Goal: Contribute content: Add original content to the website for others to see

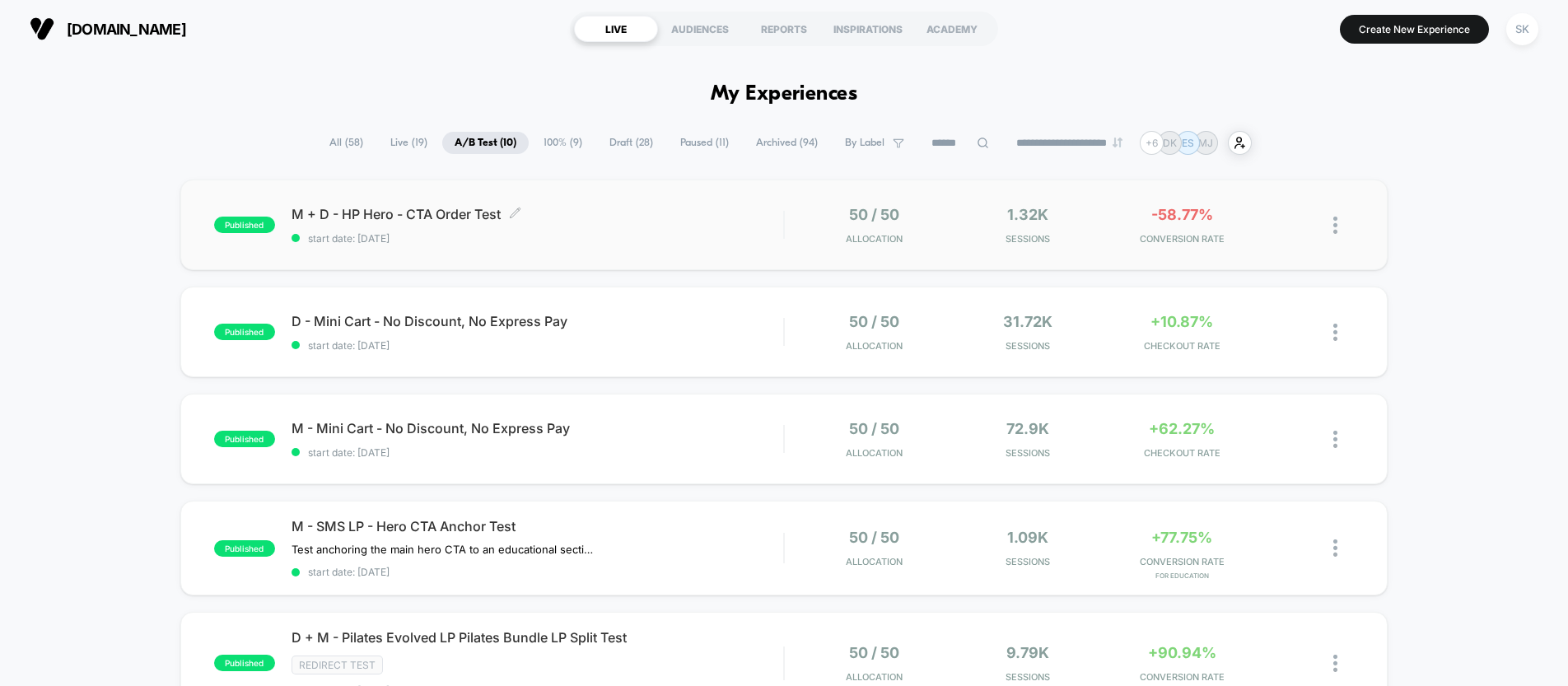
click at [627, 226] on div "M + D - HP Hero - CTA Order Test Click to edit experience details Click to edit…" at bounding box center [538, 224] width 492 height 38
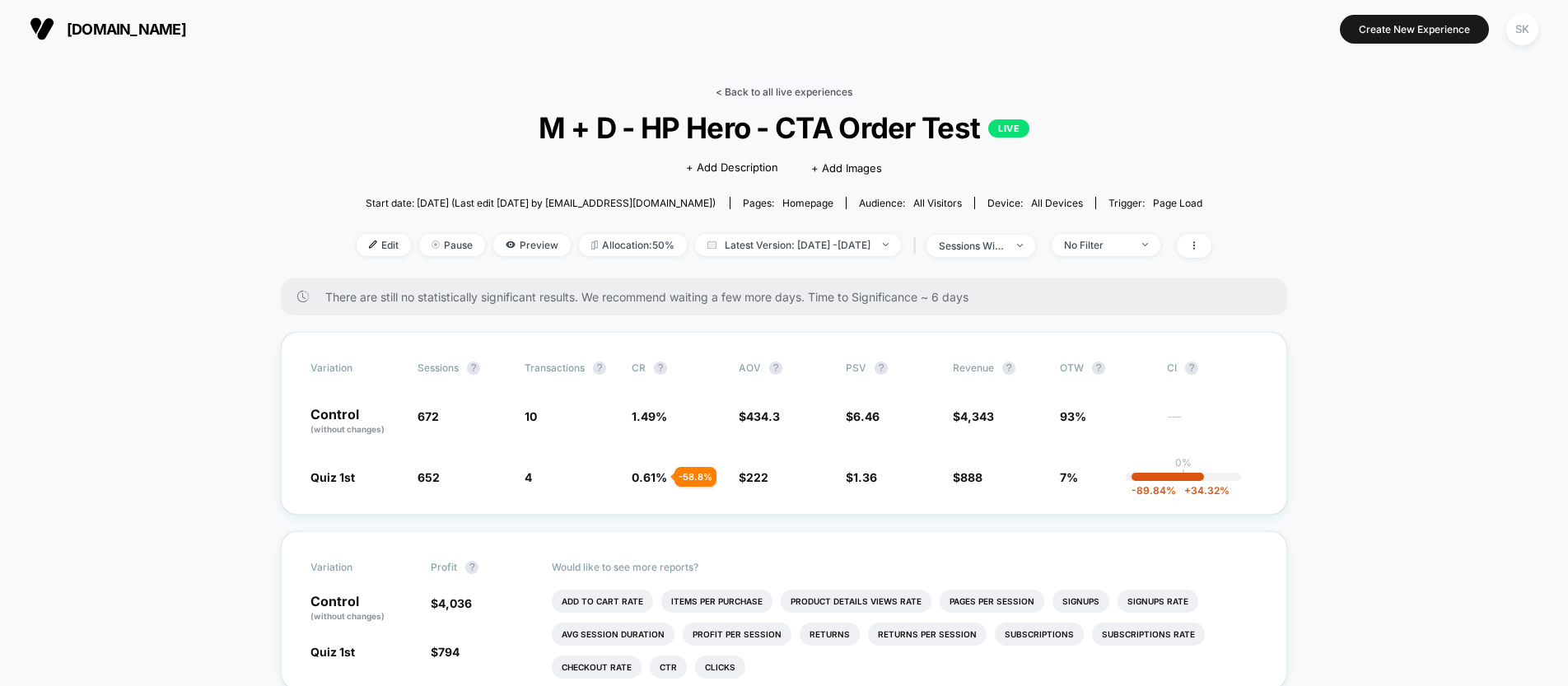
click at [788, 92] on link "< Back to all live experiences" at bounding box center [784, 92] width 137 height 13
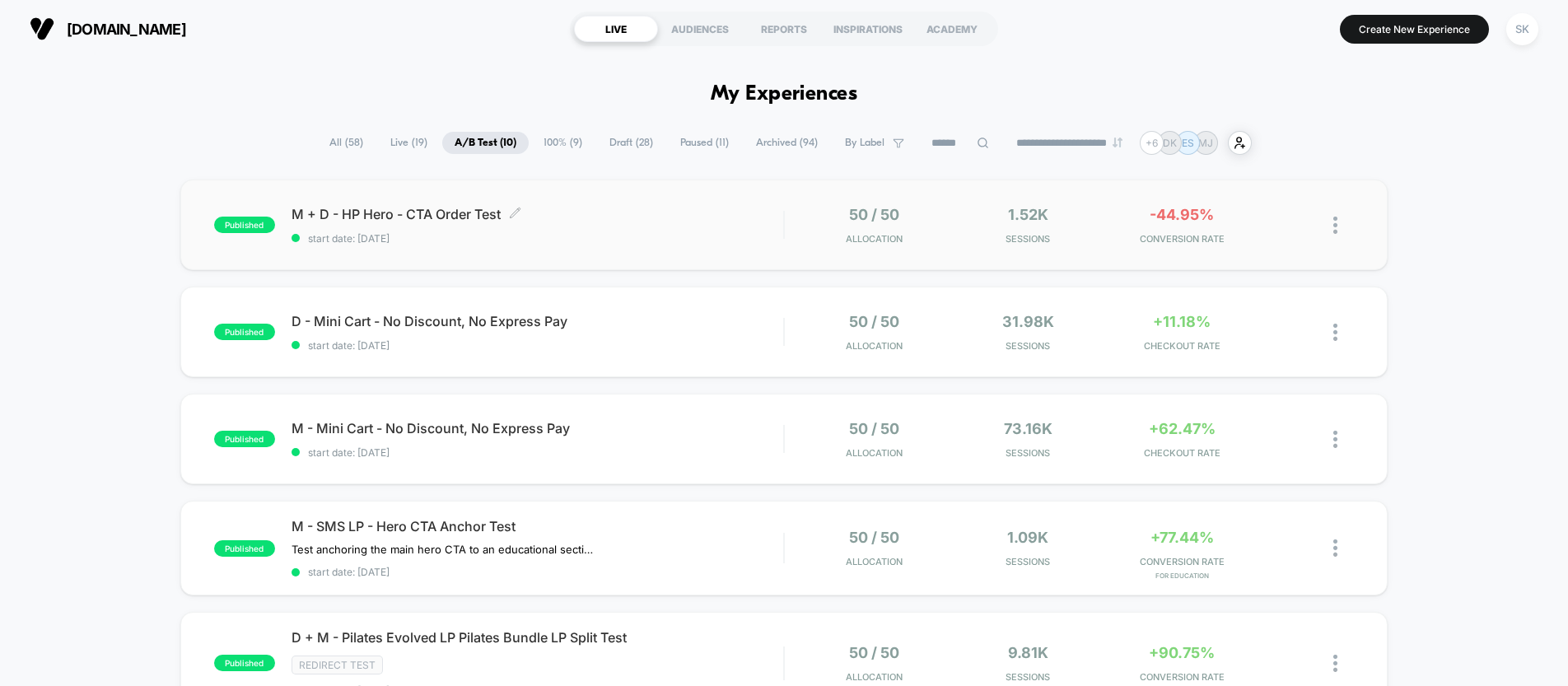
click at [415, 216] on span "M + D - HP Hero - CTA Order Test Click to edit experience details" at bounding box center [538, 214] width 492 height 16
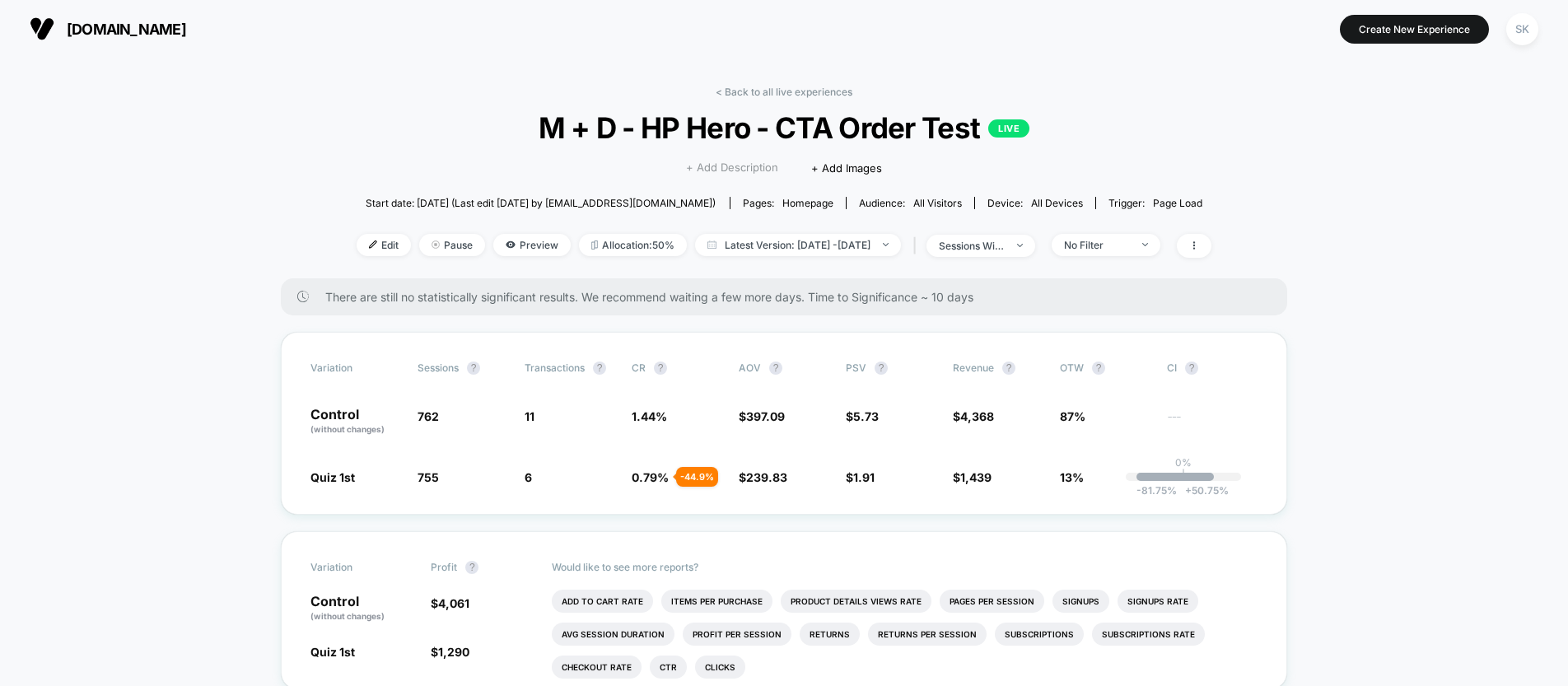
click at [733, 163] on span "+ Add Description" at bounding box center [732, 168] width 92 height 16
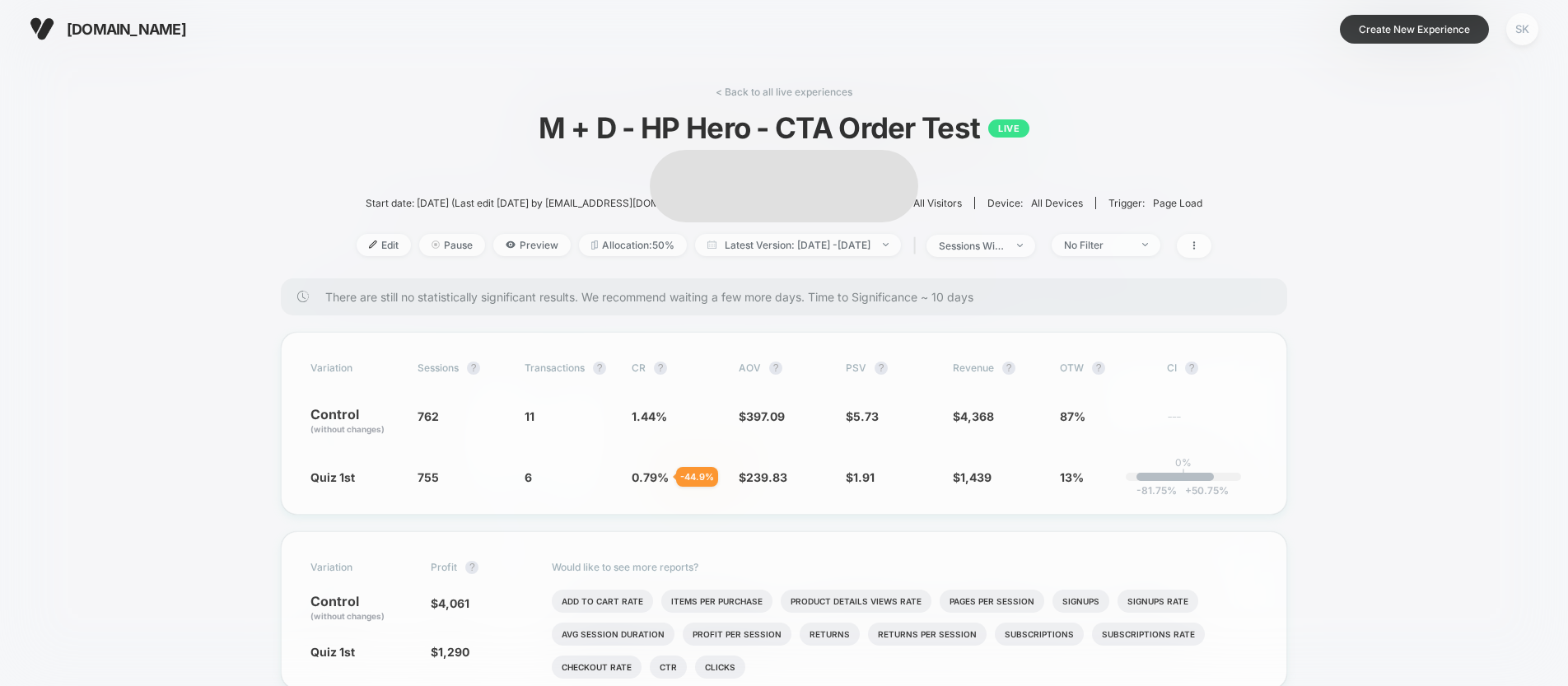
scroll to position [3, 0]
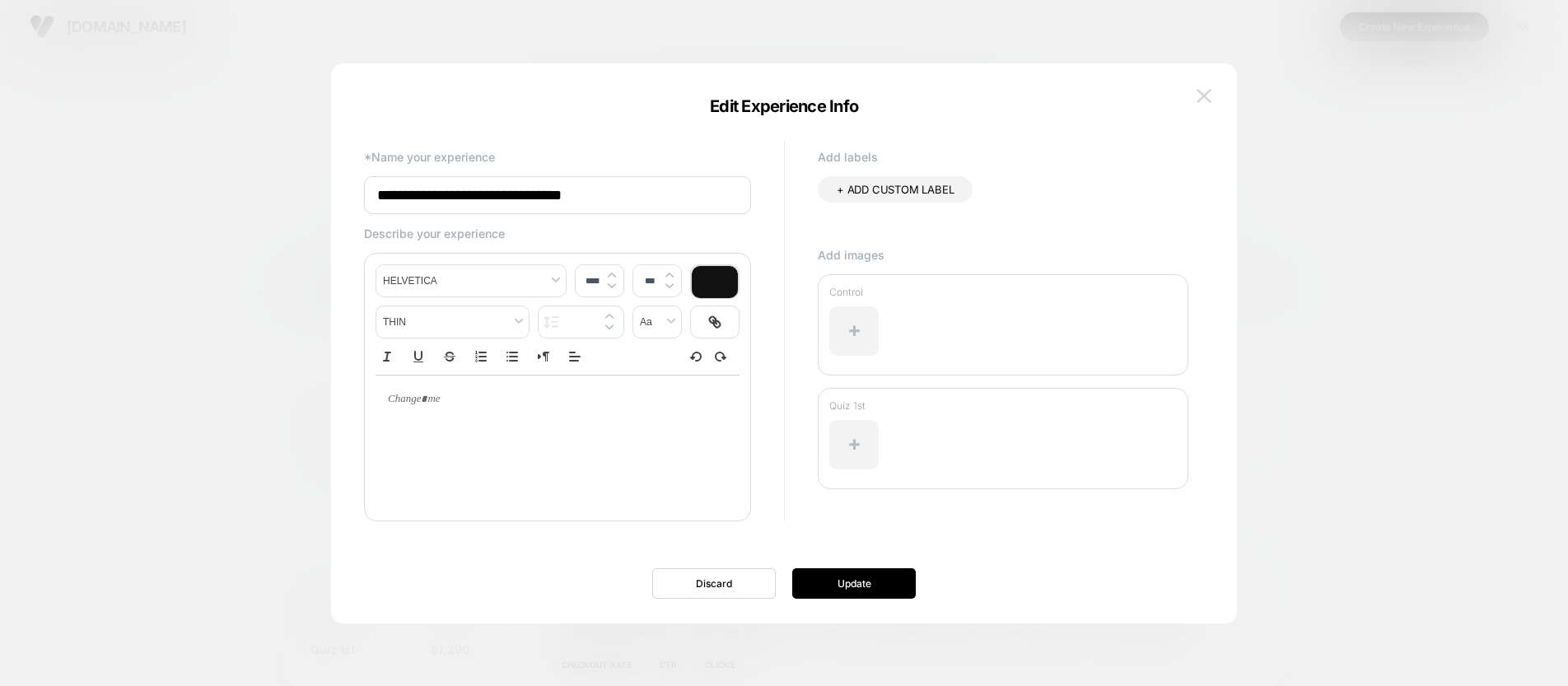
click at [1208, 91] on img at bounding box center [1204, 96] width 15 height 14
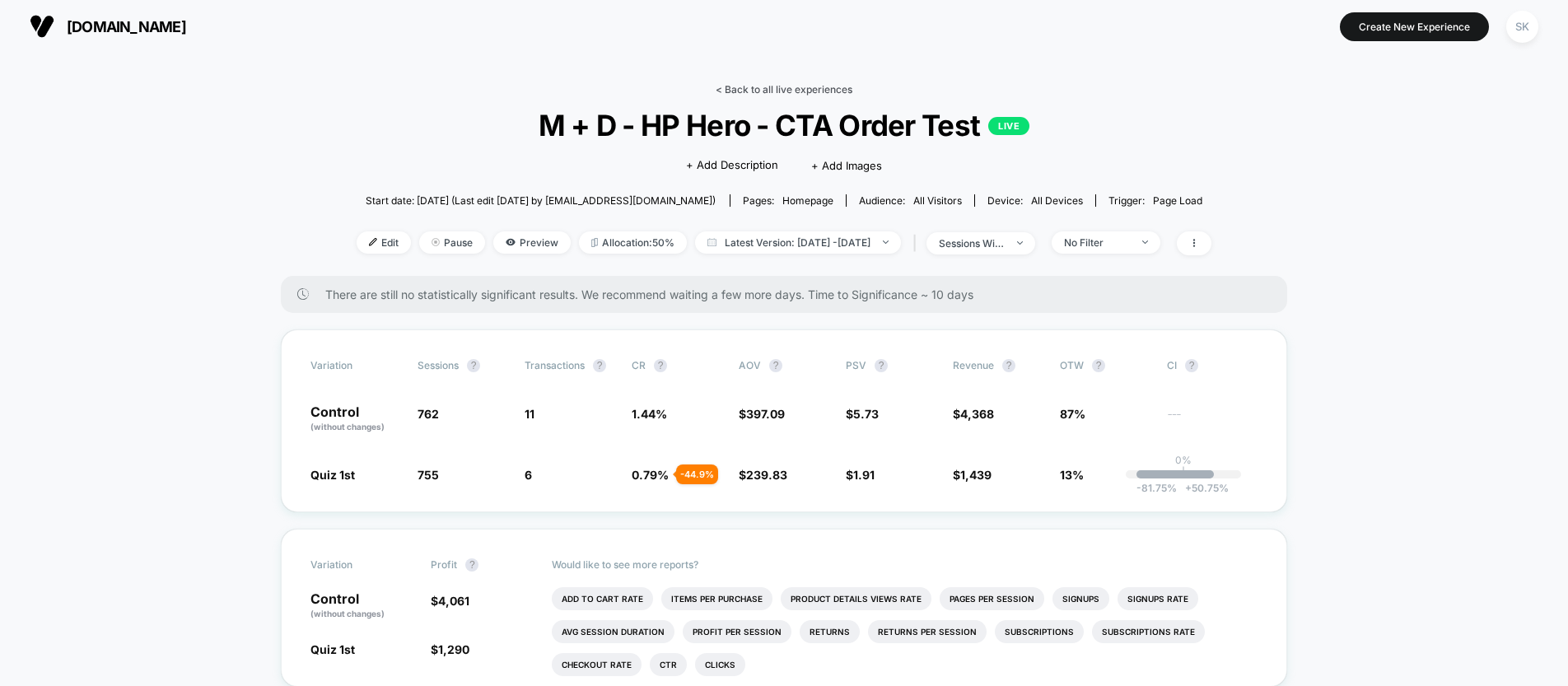
click at [752, 83] on link "< Back to all live experiences" at bounding box center [784, 89] width 137 height 13
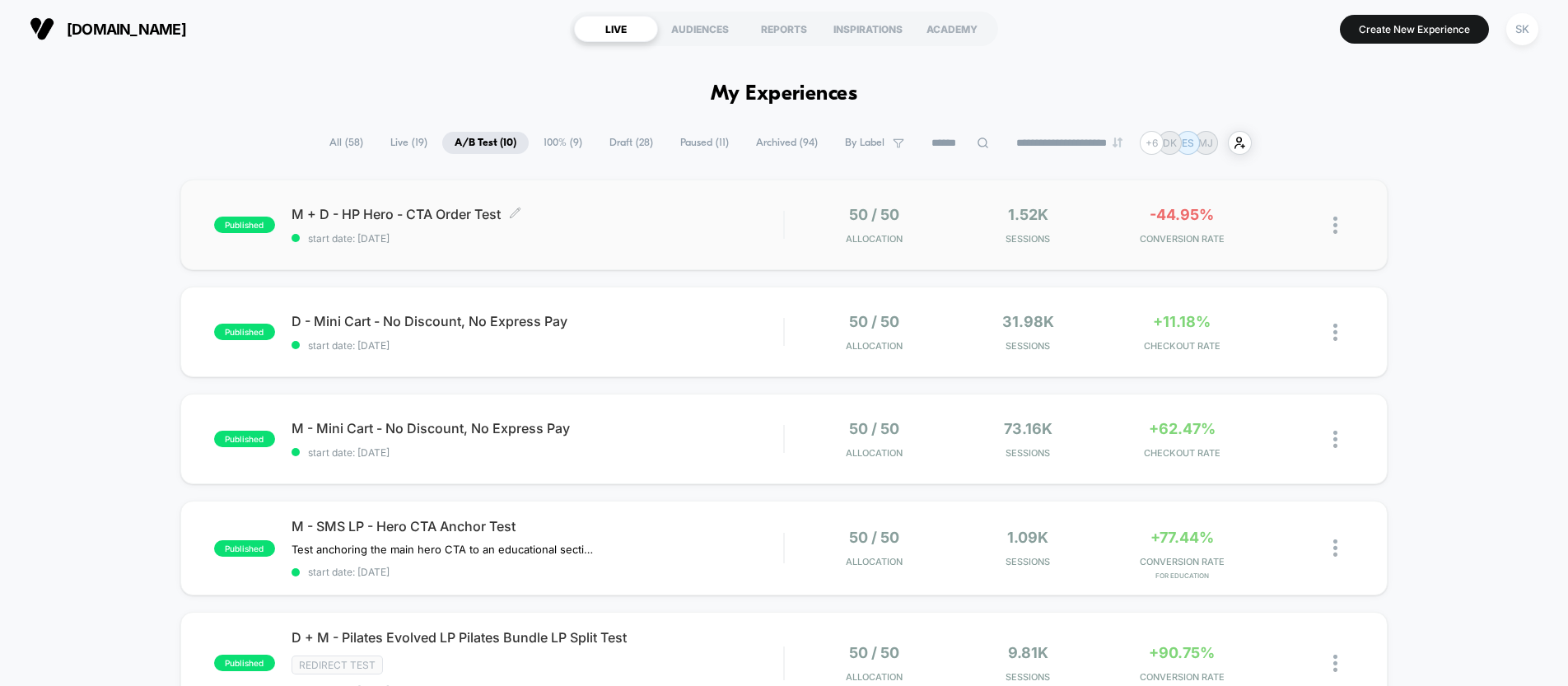
click at [423, 225] on div "M + D - HP Hero - CTA Order Test Click to edit experience details Click to edit…" at bounding box center [538, 224] width 492 height 38
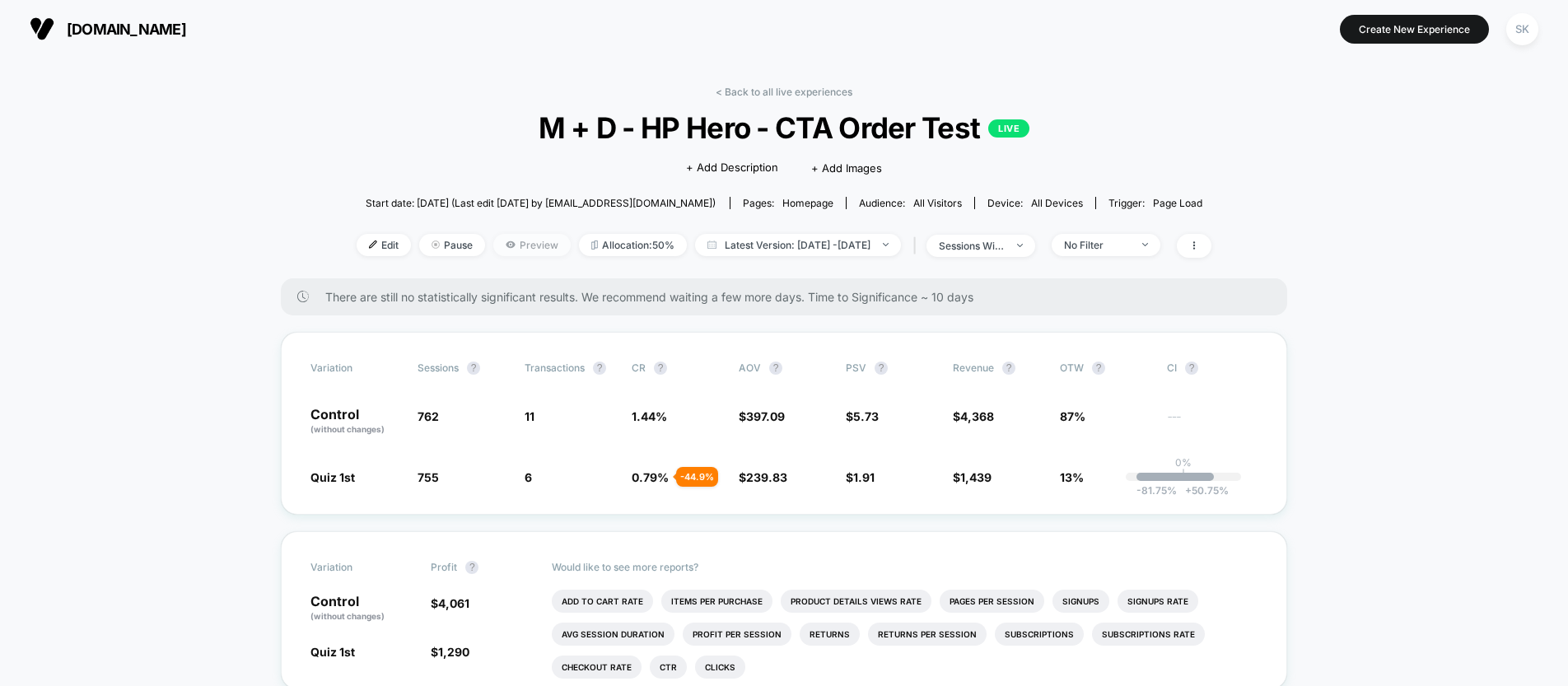
click at [523, 245] on span "Preview" at bounding box center [531, 244] width 78 height 22
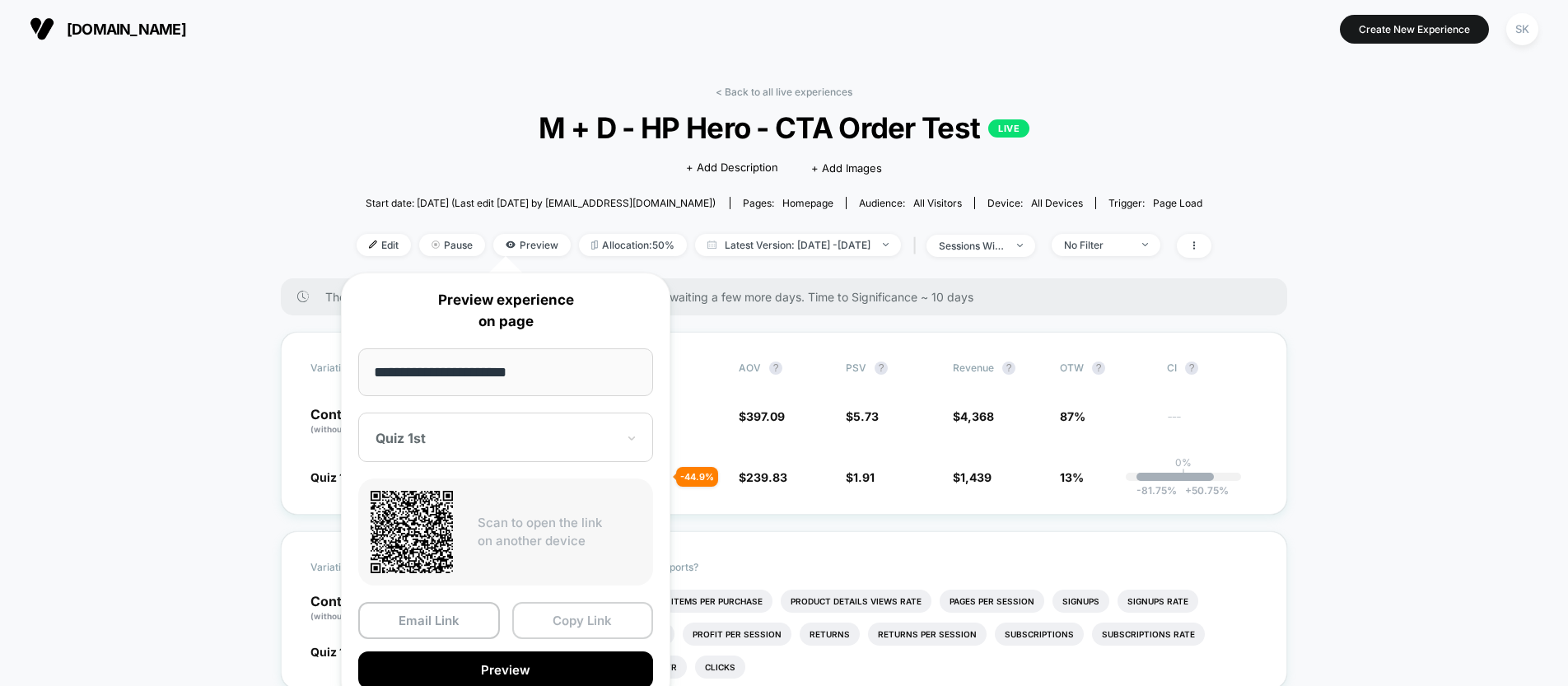
click at [583, 624] on button "Copy Link" at bounding box center [583, 620] width 141 height 37
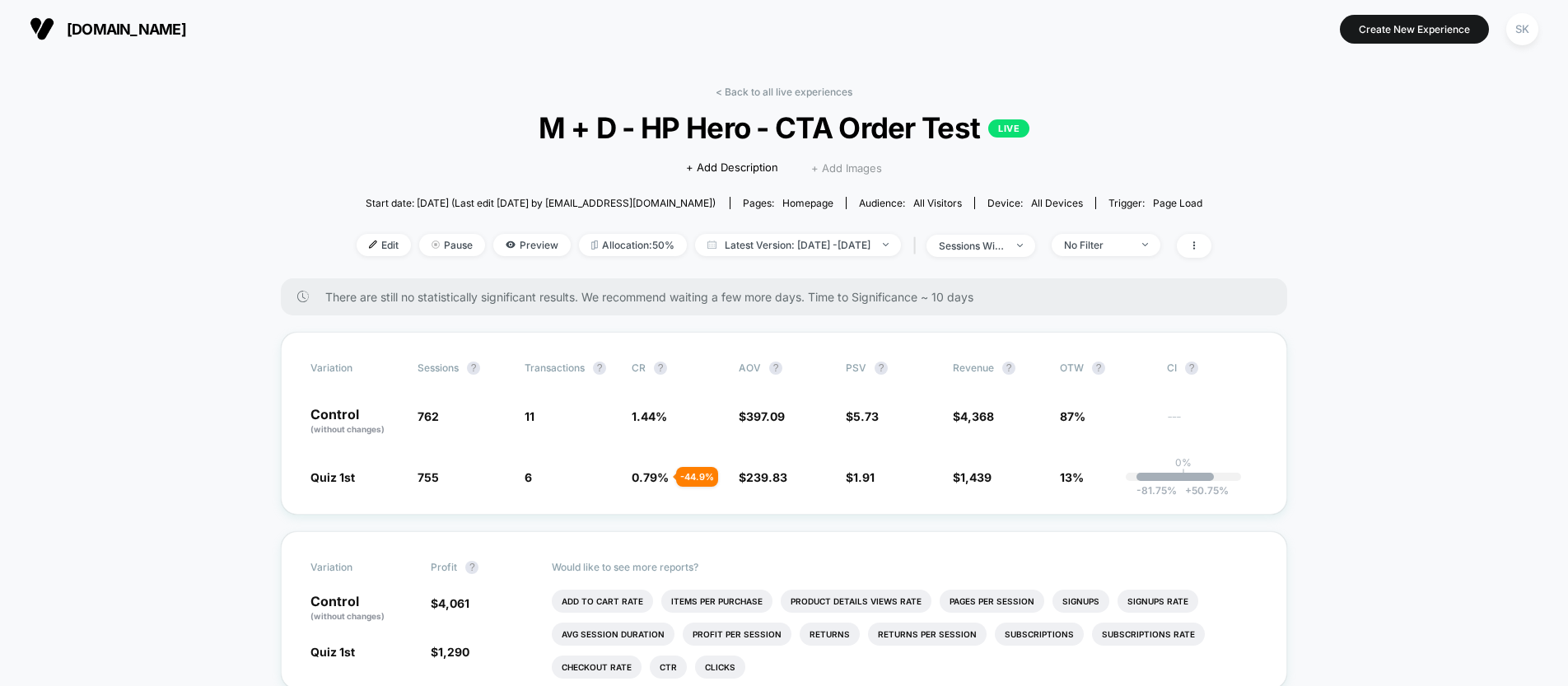
click at [842, 171] on span "+ Add Images" at bounding box center [846, 167] width 71 height 13
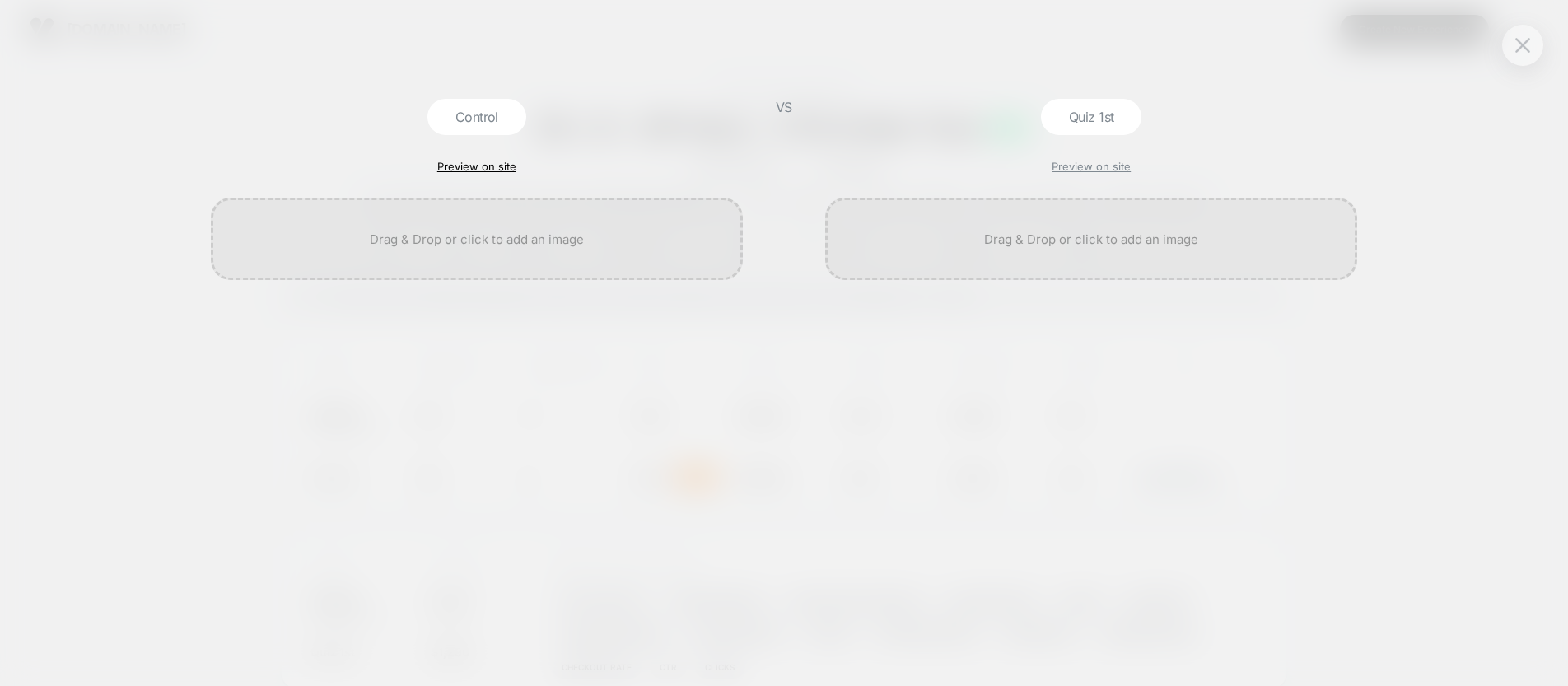
click at [468, 165] on link "Preview on site" at bounding box center [477, 166] width 79 height 13
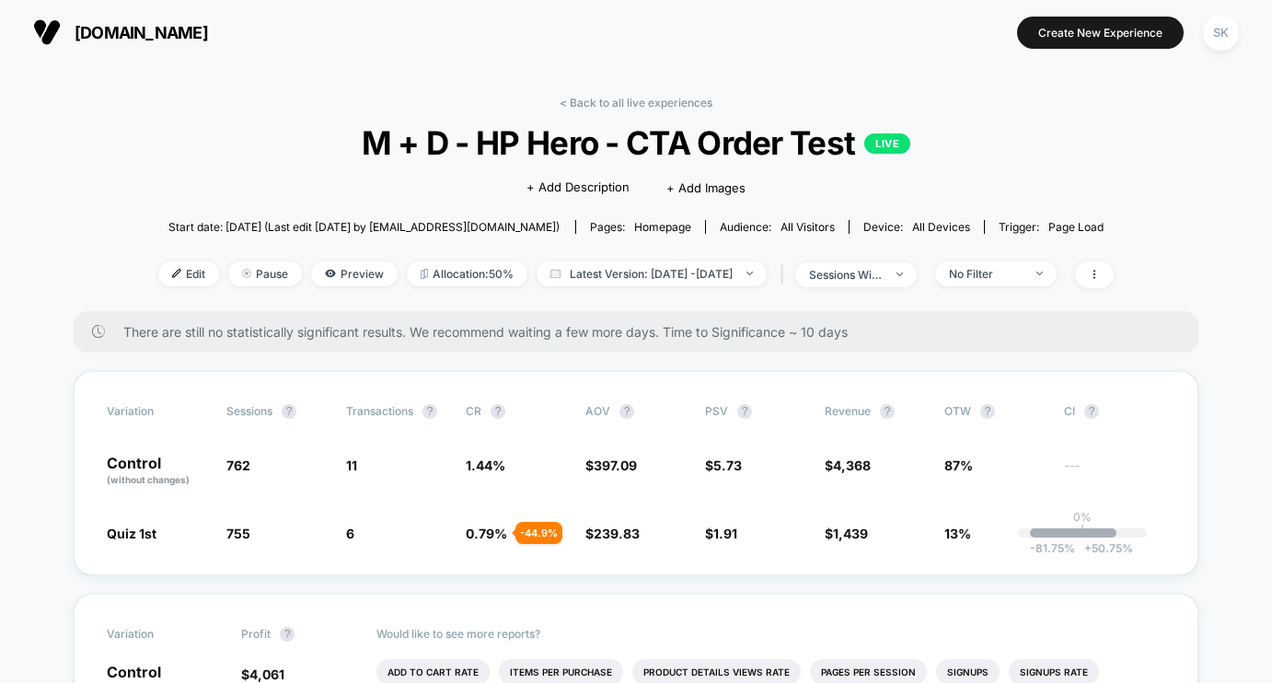
click at [713, 195] on div "+ Add Description + Add Images" at bounding box center [636, 188] width 219 height 18
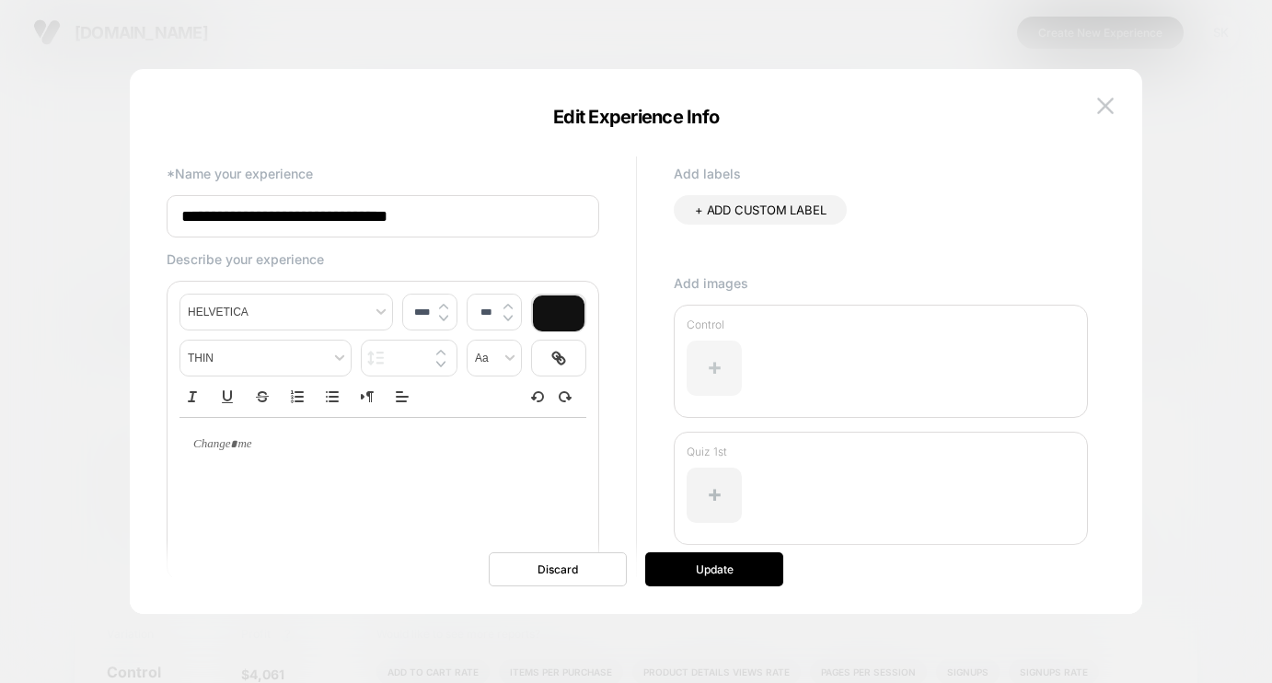
click at [721, 377] on div at bounding box center [714, 368] width 55 height 55
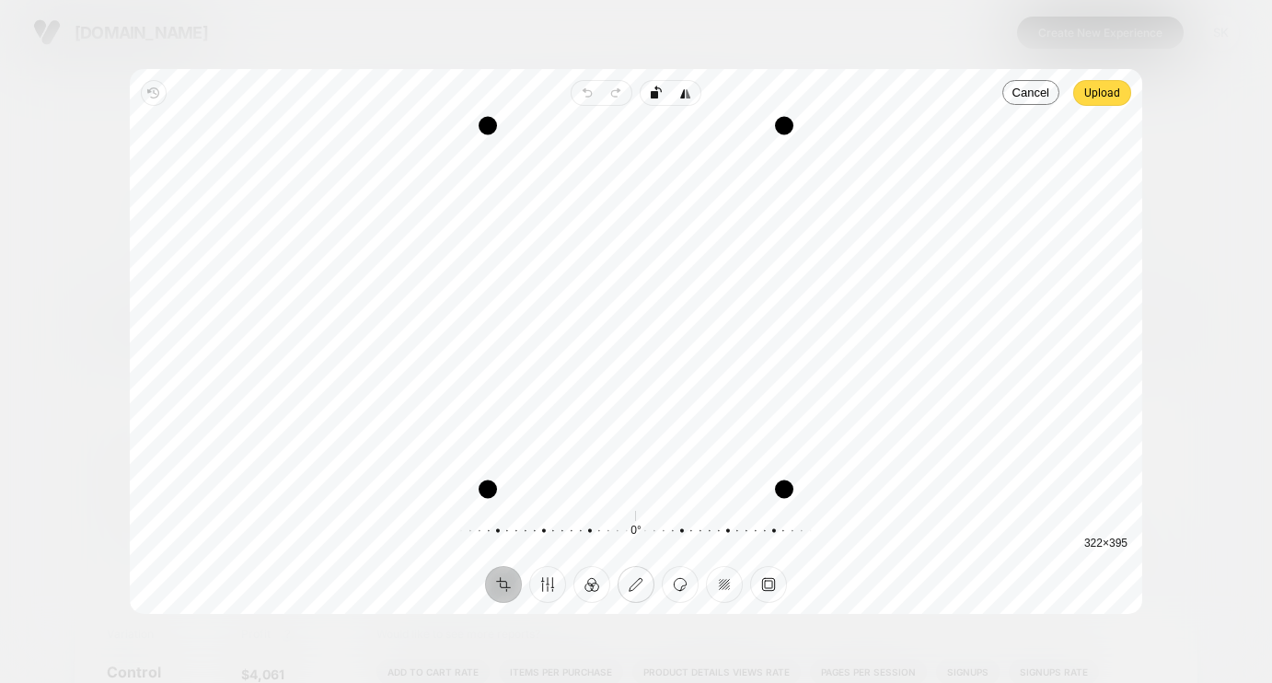
click at [638, 585] on button "Annotate" at bounding box center [636, 584] width 37 height 37
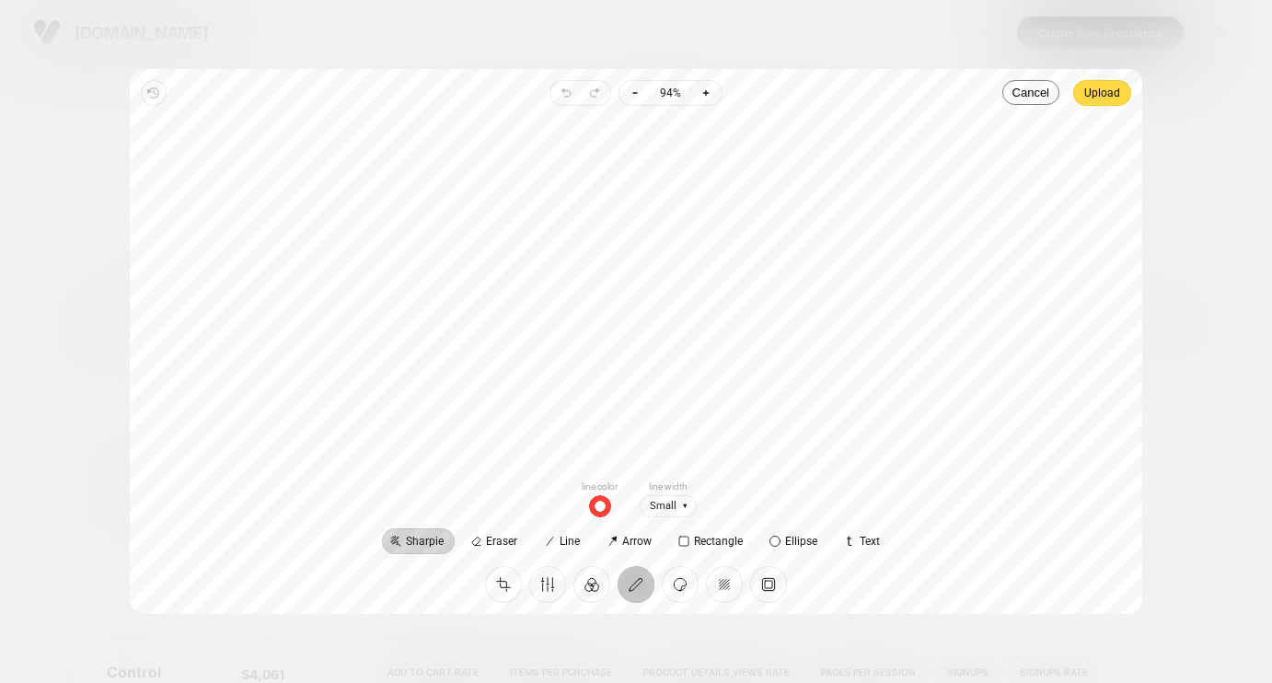
drag, startPoint x: 575, startPoint y: 412, endPoint x: 697, endPoint y: 398, distance: 122.3
click at [697, 398] on div at bounding box center [636, 292] width 983 height 343
click at [775, 589] on button "Frame" at bounding box center [768, 584] width 37 height 37
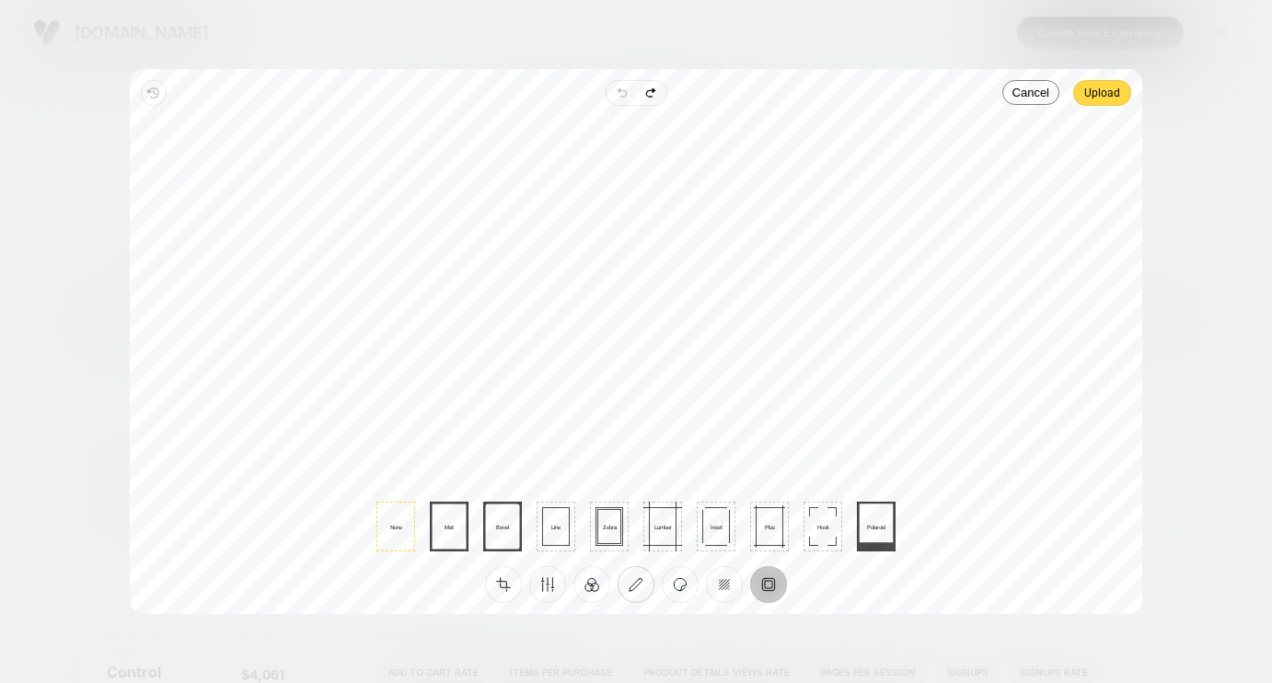
click at [648, 589] on button "Annotate" at bounding box center [636, 584] width 37 height 37
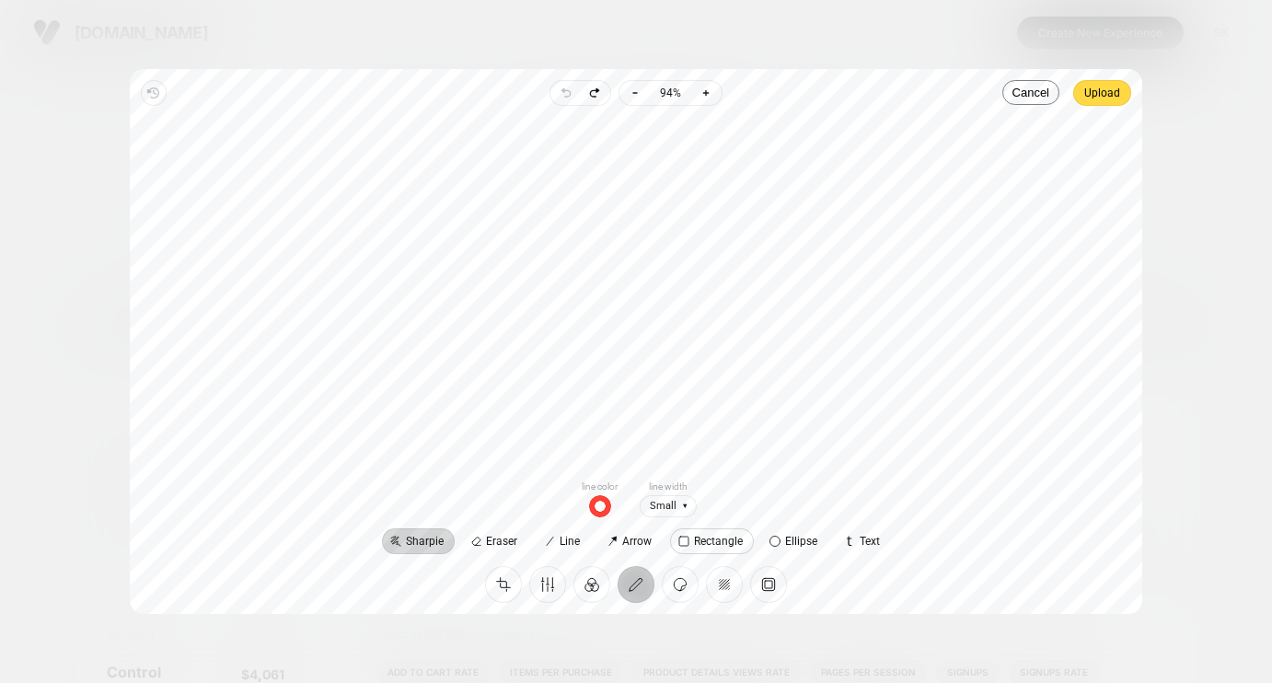
click at [713, 550] on label "Rectangle" at bounding box center [712, 541] width 84 height 26
click at [695, 509] on span "No outline" at bounding box center [697, 506] width 77 height 23
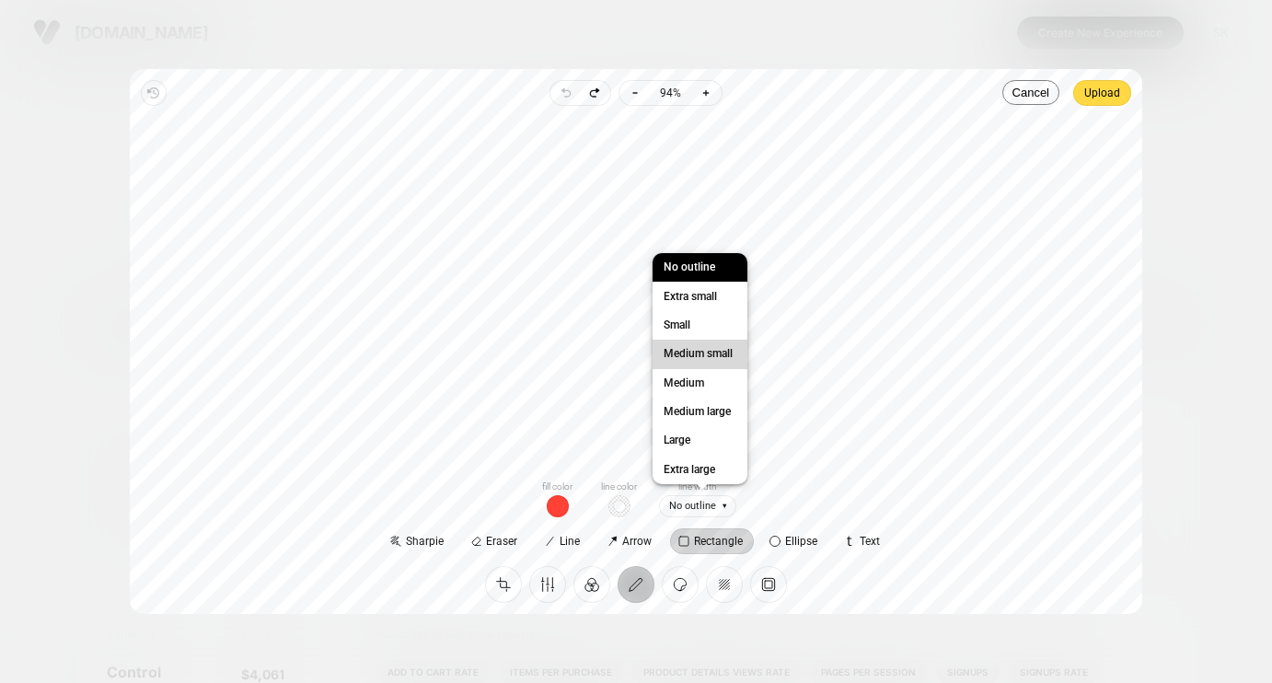
click at [700, 356] on span "Medium small" at bounding box center [698, 353] width 76 height 19
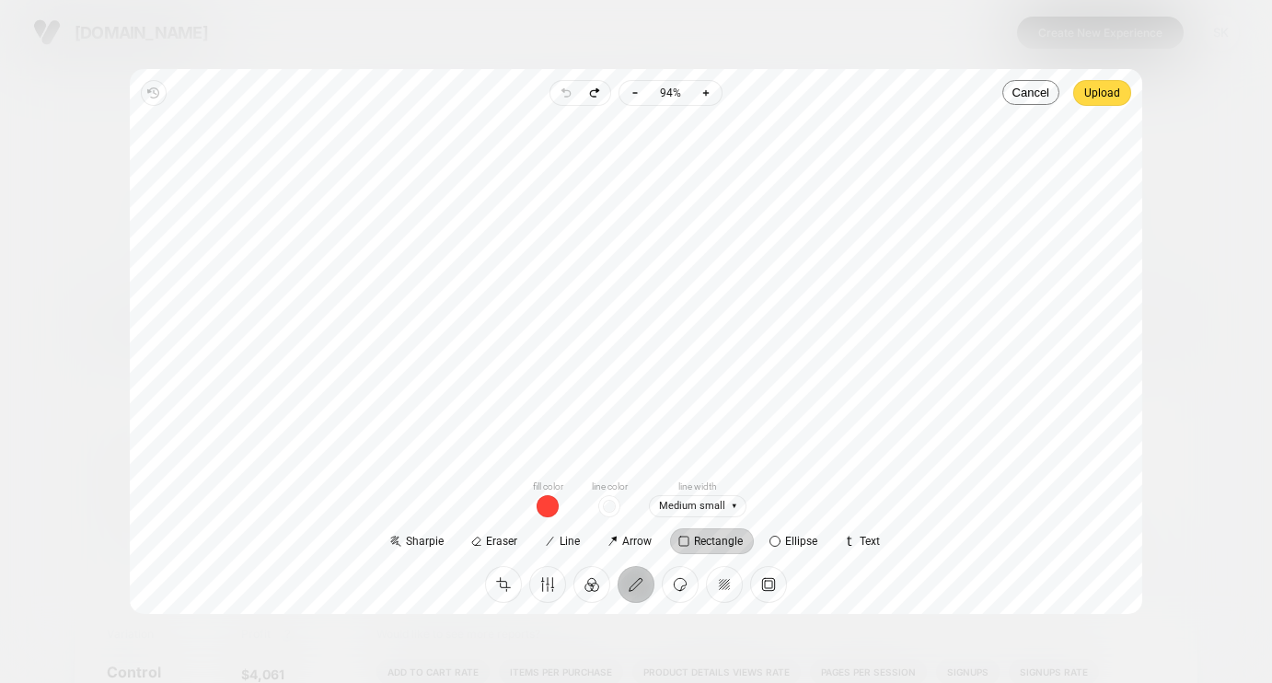
click at [552, 514] on span "button" at bounding box center [548, 506] width 22 height 22
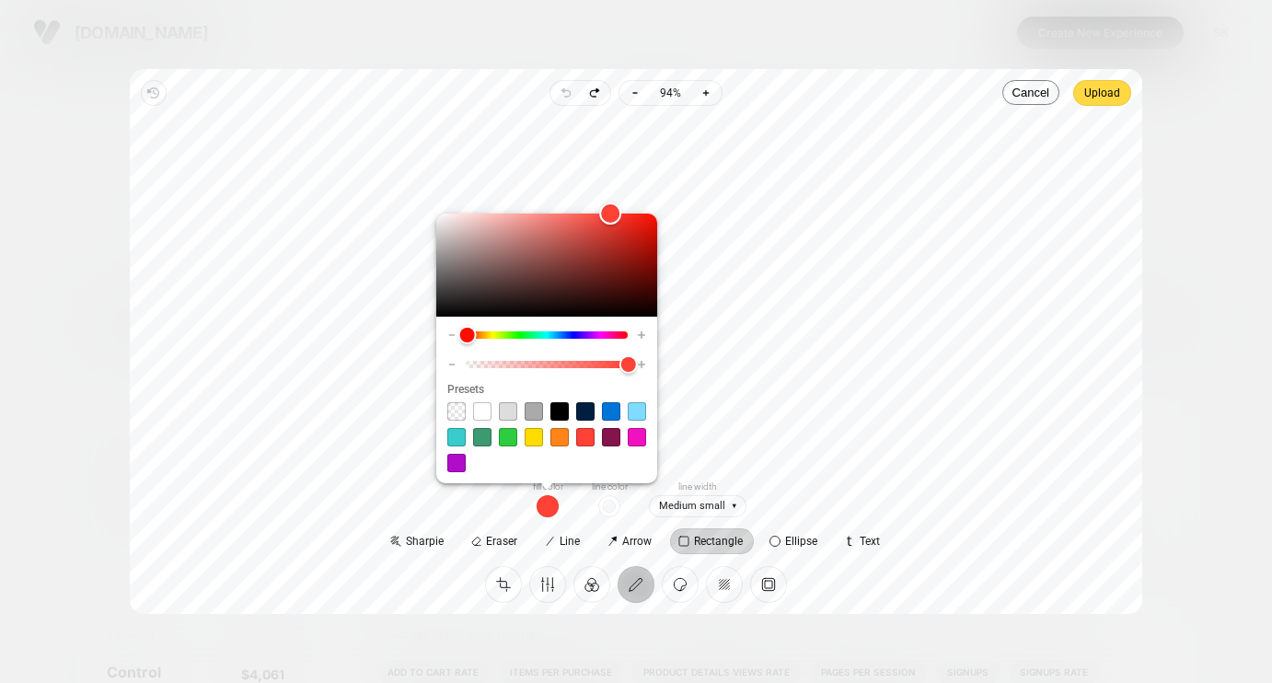
click at [639, 437] on span at bounding box center [637, 437] width 18 height 18
type input "****"
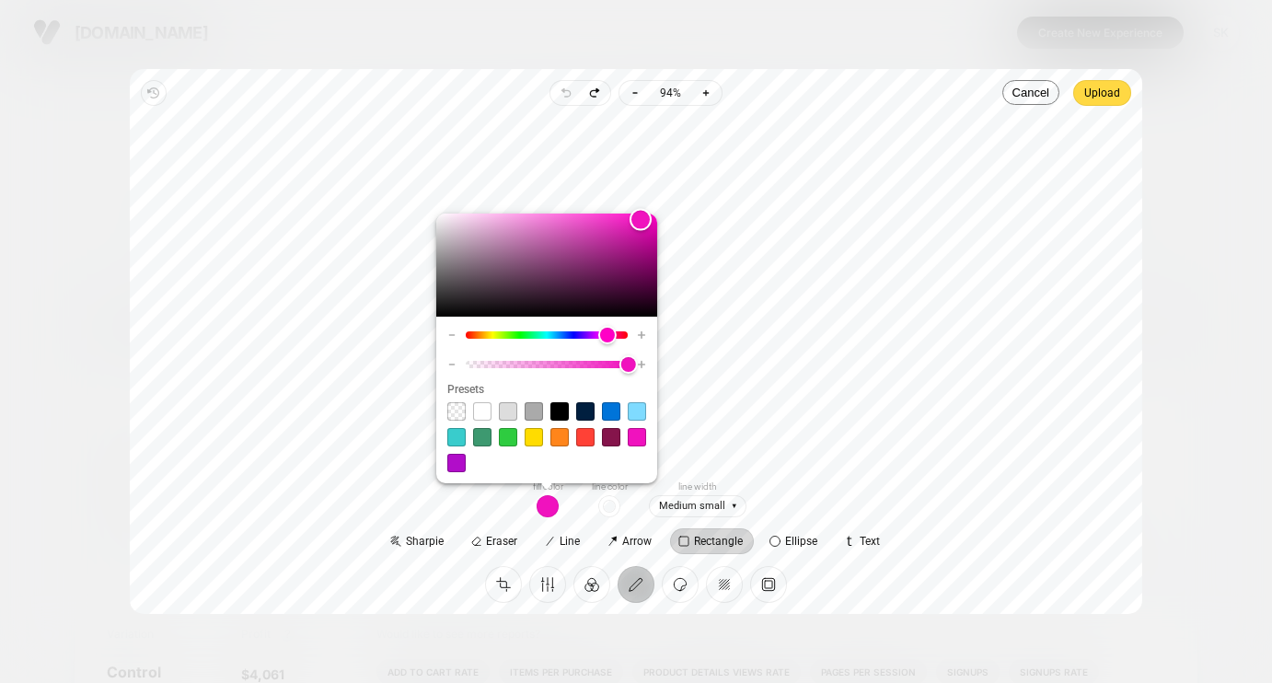
click at [882, 479] on div "Fill color Line color Line width Medium small" at bounding box center [636, 498] width 589 height 39
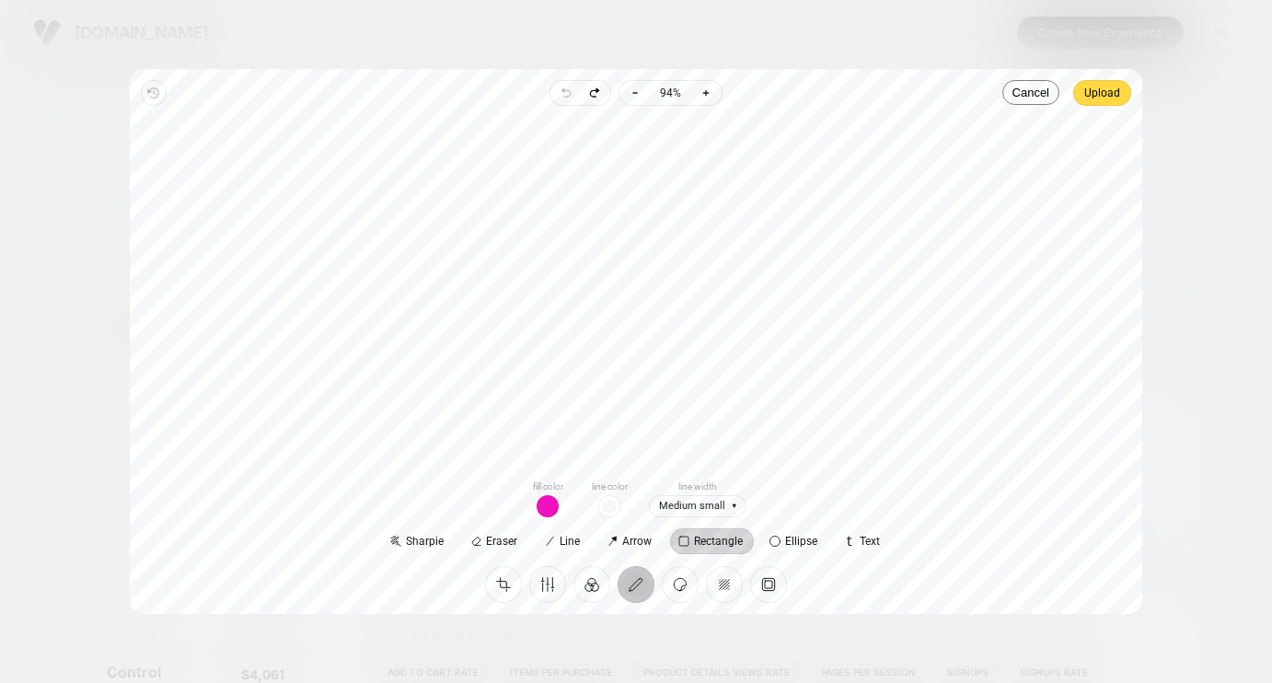
drag, startPoint x: 495, startPoint y: 427, endPoint x: 772, endPoint y: 454, distance: 278.4
click at [772, 454] on div at bounding box center [636, 292] width 983 height 343
click at [545, 512] on span "button" at bounding box center [548, 506] width 22 height 22
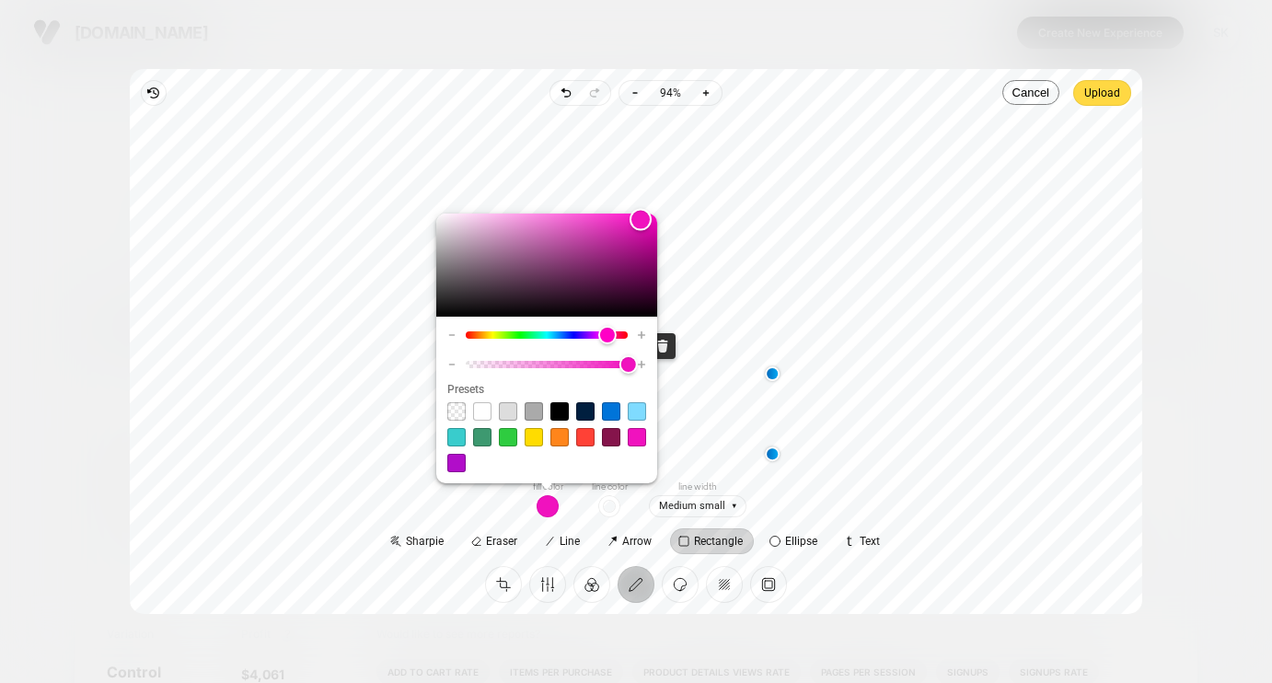
click at [458, 403] on span at bounding box center [456, 411] width 18 height 18
type input "*"
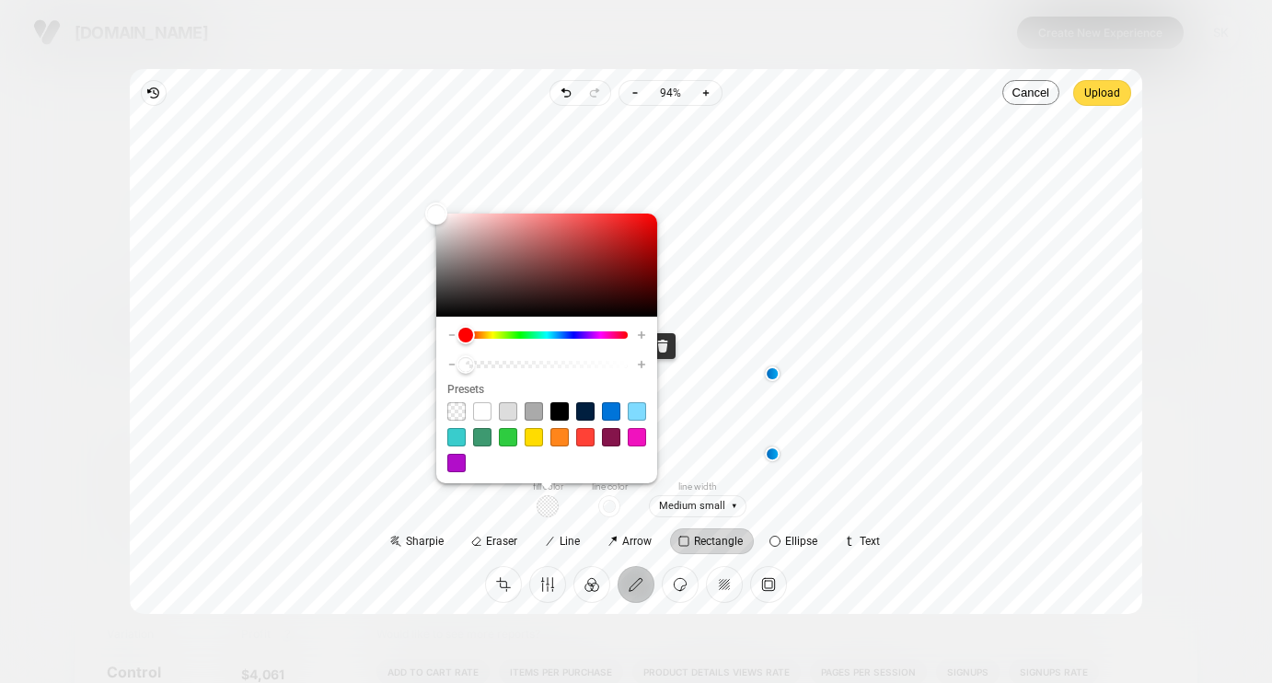
click at [607, 504] on span "button" at bounding box center [609, 506] width 22 height 22
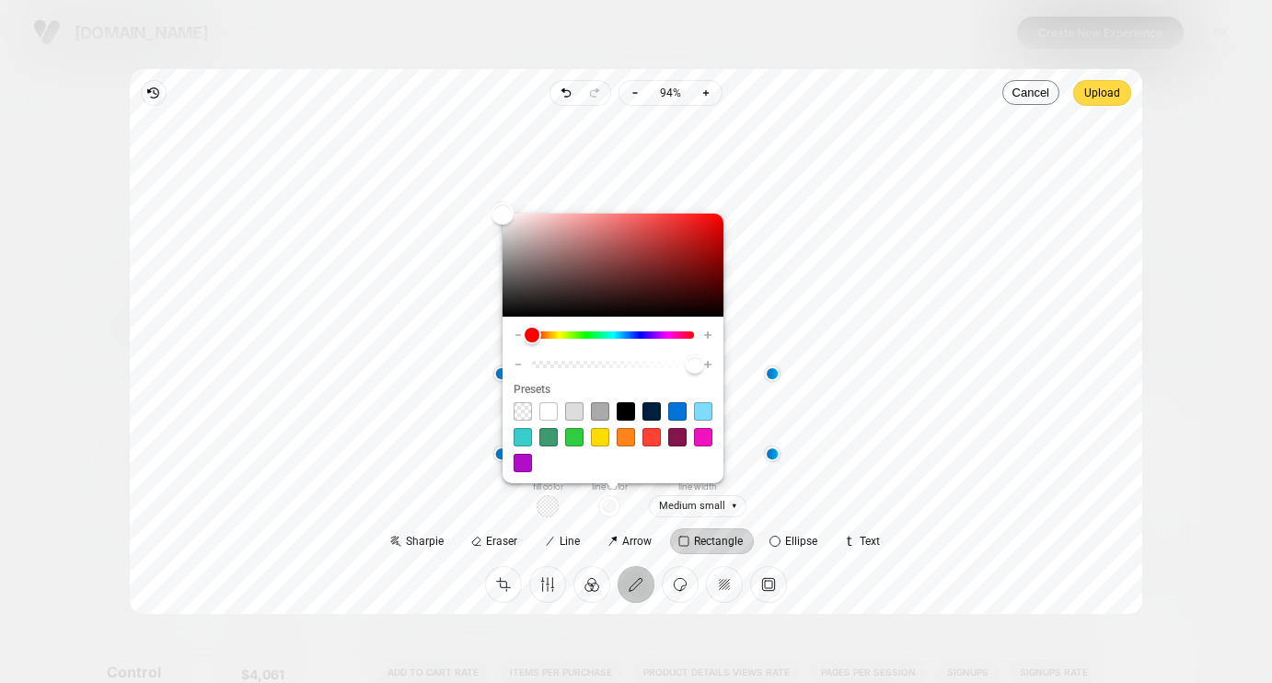
click at [705, 441] on span at bounding box center [703, 437] width 18 height 18
type input "****"
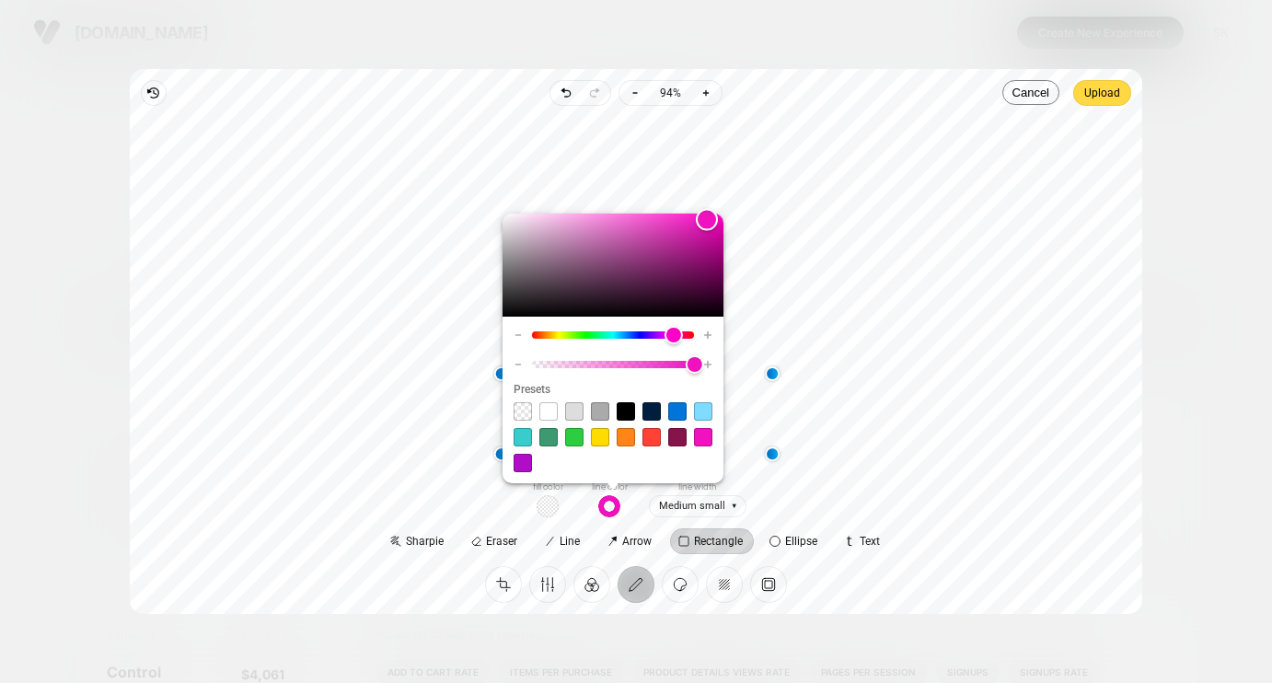
click at [895, 490] on div "Fill color Line color Line width Medium small" at bounding box center [636, 498] width 589 height 39
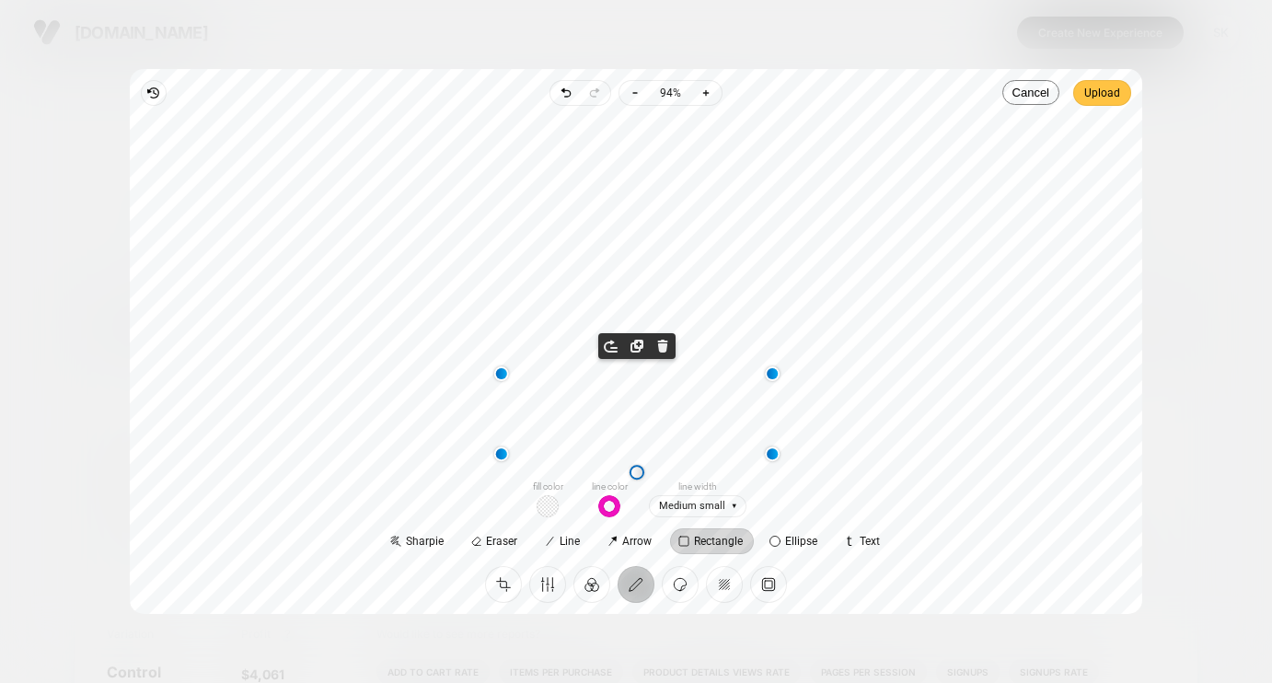
click at [1103, 93] on span "Upload" at bounding box center [1102, 93] width 36 height 22
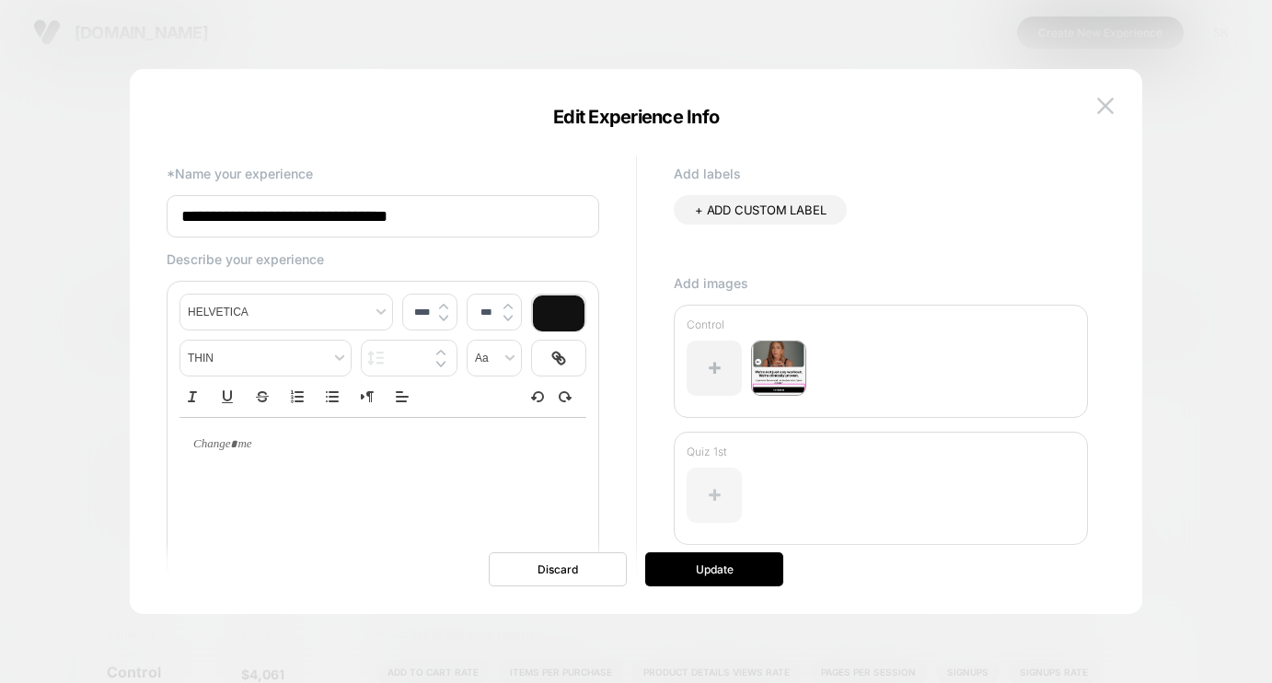
click at [718, 507] on div at bounding box center [714, 495] width 55 height 55
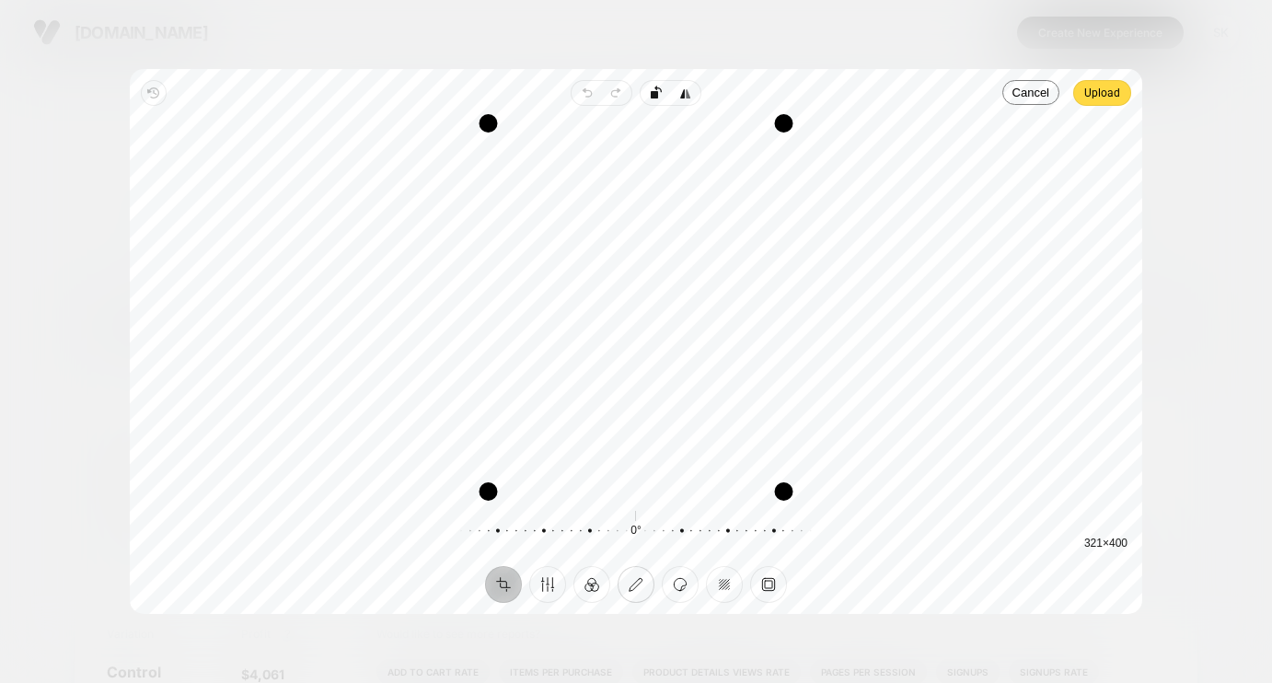
click at [638, 582] on button "Annotate" at bounding box center [636, 584] width 37 height 37
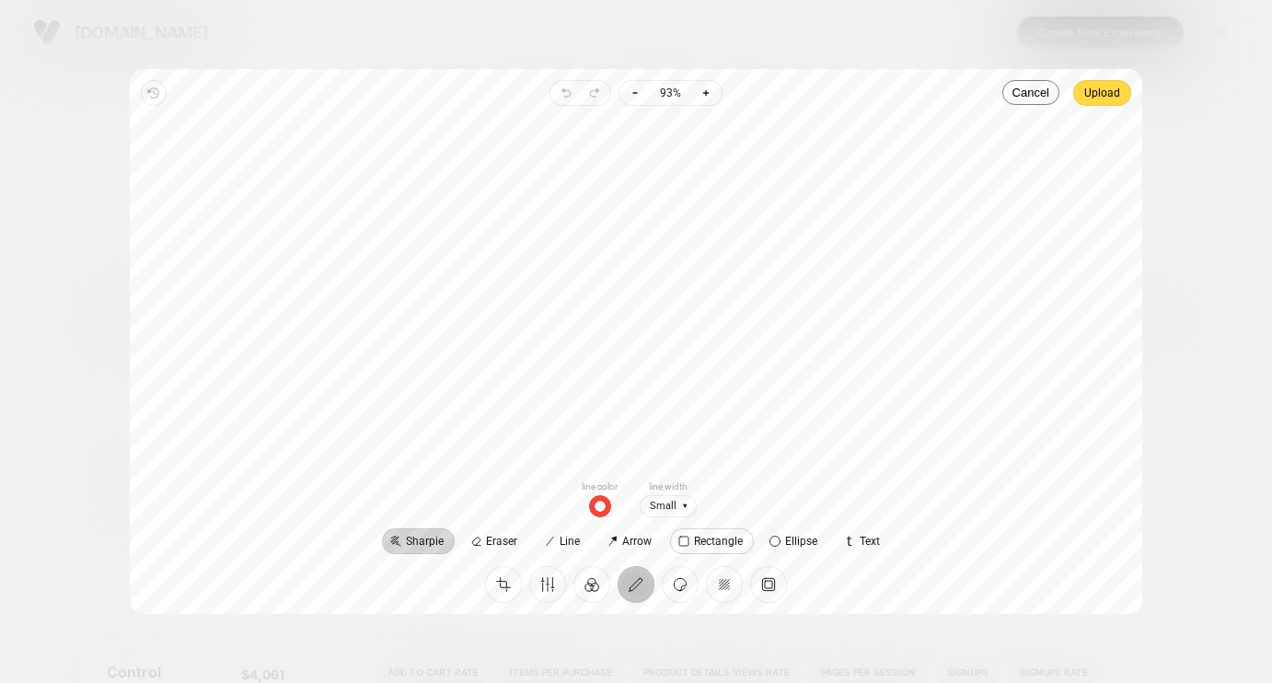
click at [696, 541] on span "Rectangle" at bounding box center [718, 541] width 49 height 11
click at [560, 499] on span "button" at bounding box center [558, 506] width 22 height 22
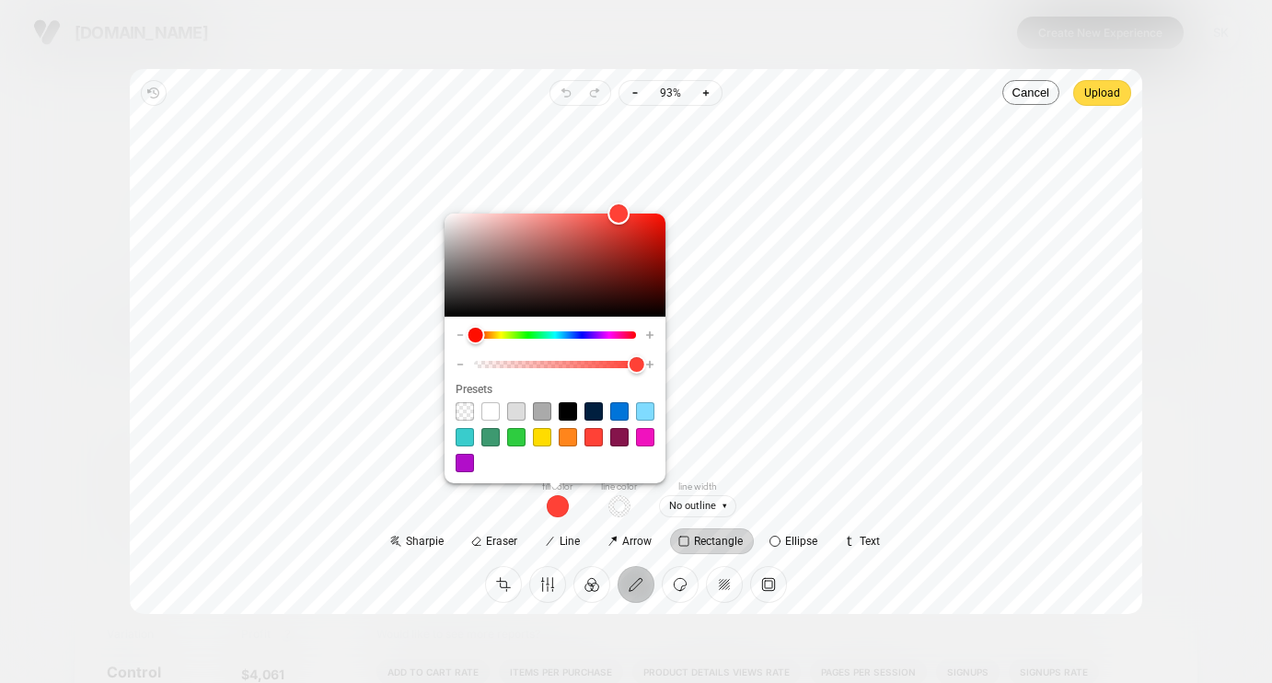
click at [461, 409] on span at bounding box center [465, 411] width 18 height 18
type input "*"
click at [635, 507] on button "button" at bounding box center [620, 506] width 50 height 22
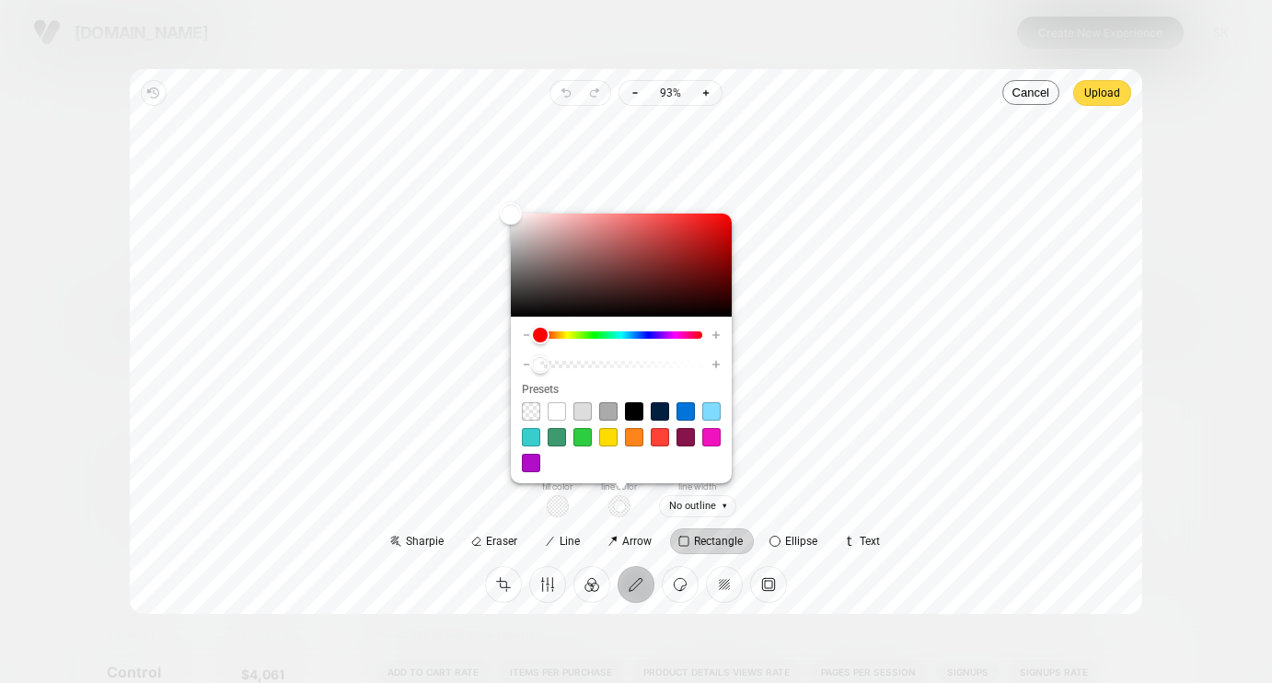
click at [712, 430] on span at bounding box center [711, 437] width 18 height 18
type input "****"
type input "*"
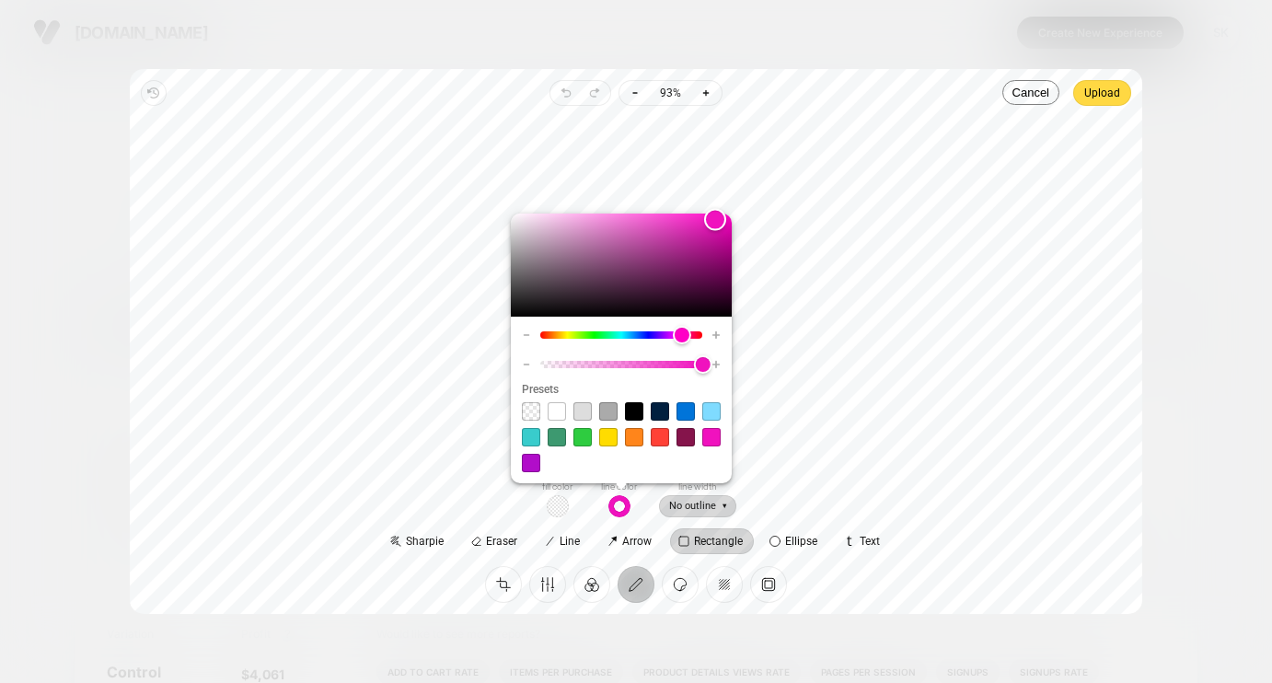
click at [735, 507] on span "No outline" at bounding box center [697, 506] width 77 height 23
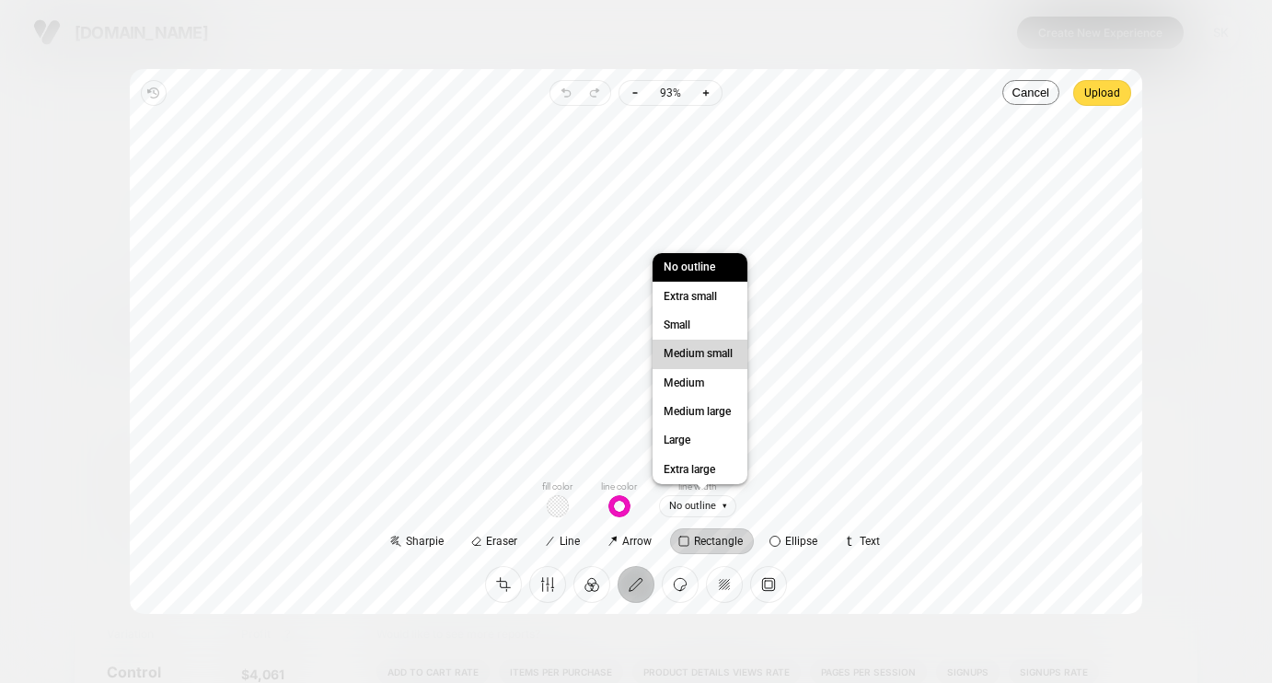
click at [713, 363] on span "Medium small" at bounding box center [698, 353] width 76 height 19
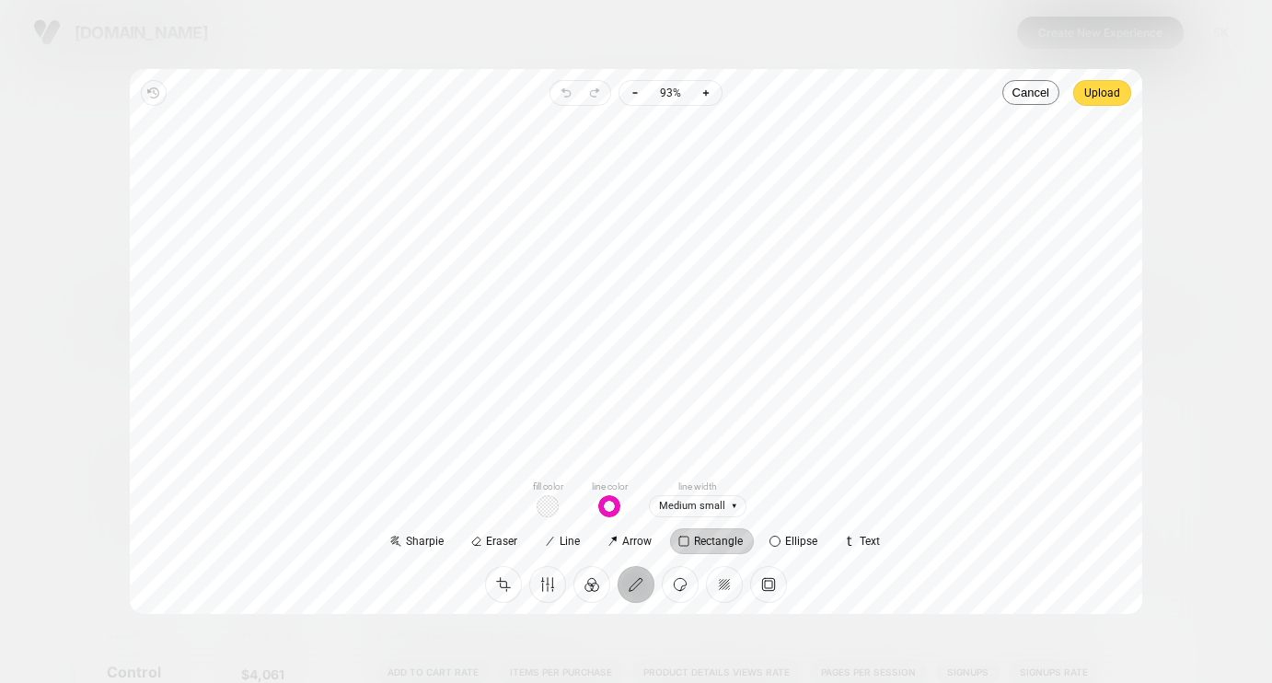
drag, startPoint x: 499, startPoint y: 371, endPoint x: 773, endPoint y: 458, distance: 287.7
click at [773, 458] on div at bounding box center [636, 292] width 983 height 343
click at [1095, 92] on span "Upload" at bounding box center [1102, 93] width 36 height 22
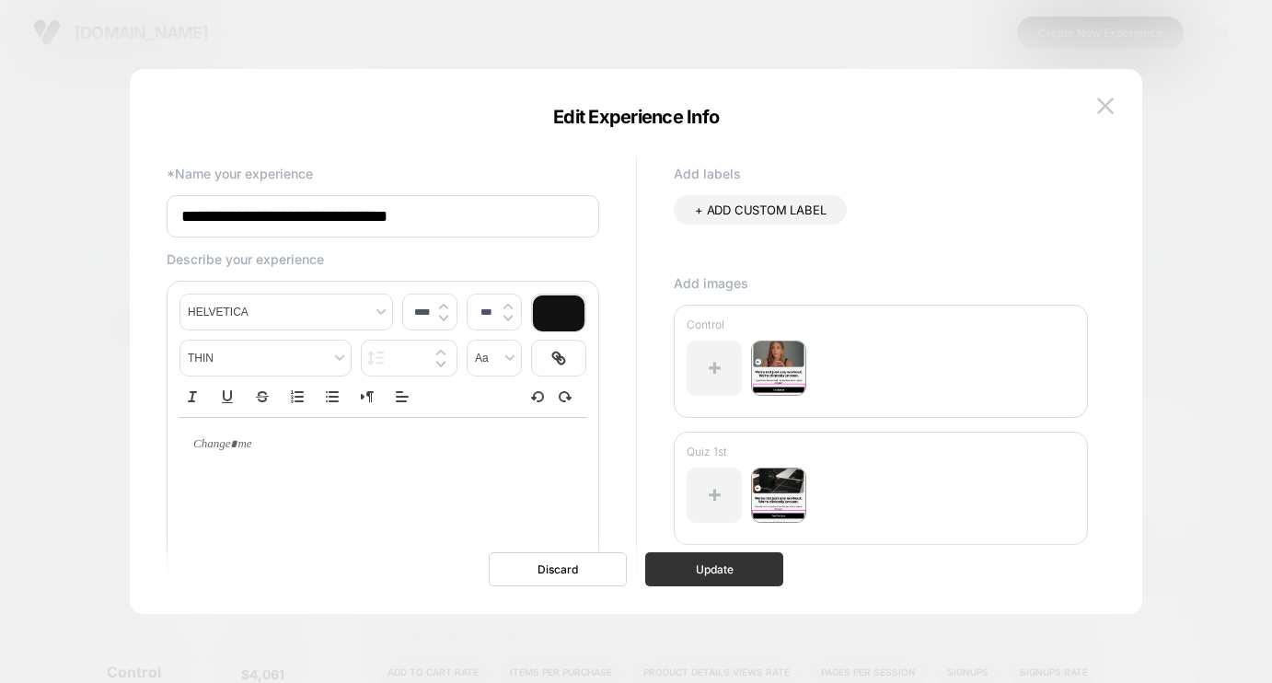
click at [698, 574] on button "Update" at bounding box center [714, 569] width 138 height 34
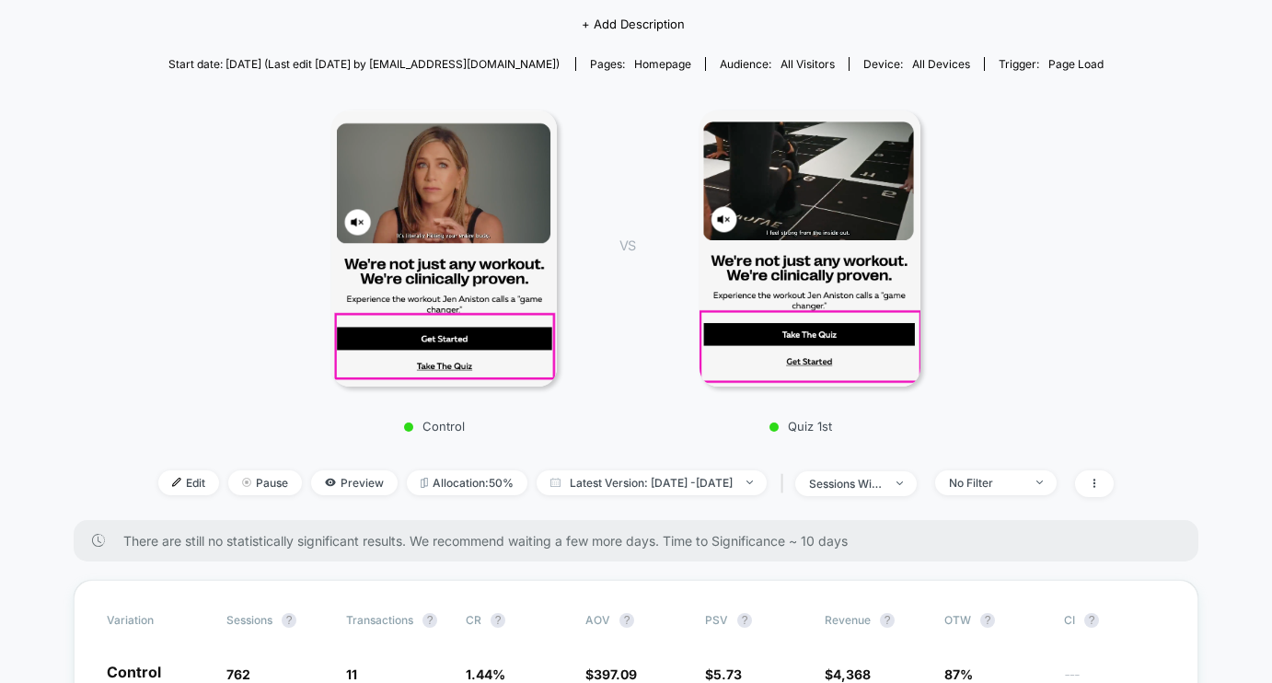
scroll to position [168, 0]
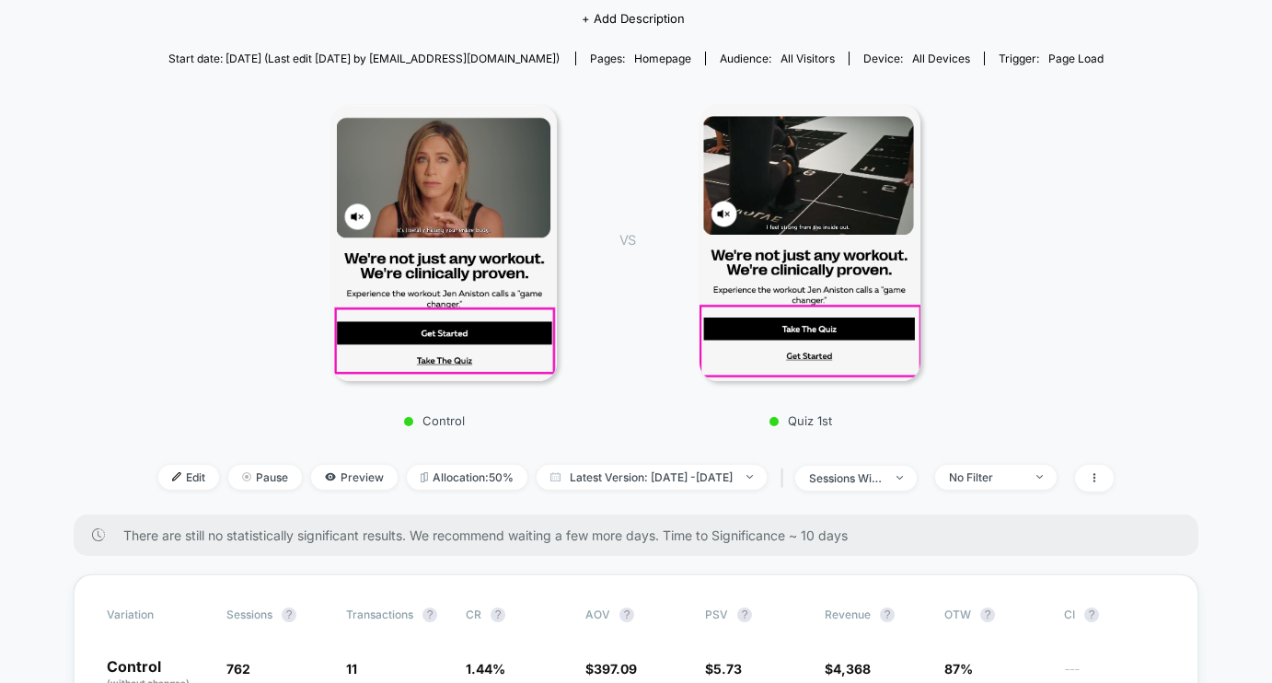
click at [1065, 222] on div "Control VS Quiz 1st" at bounding box center [627, 261] width 956 height 354
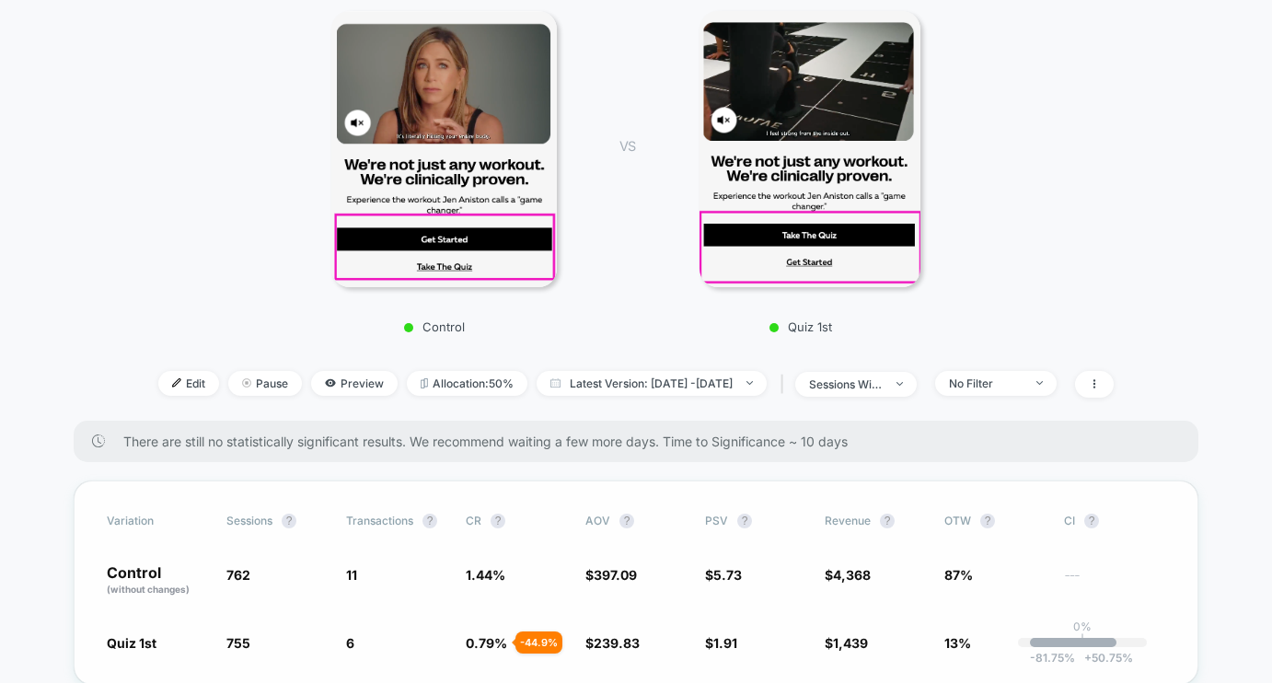
scroll to position [0, 0]
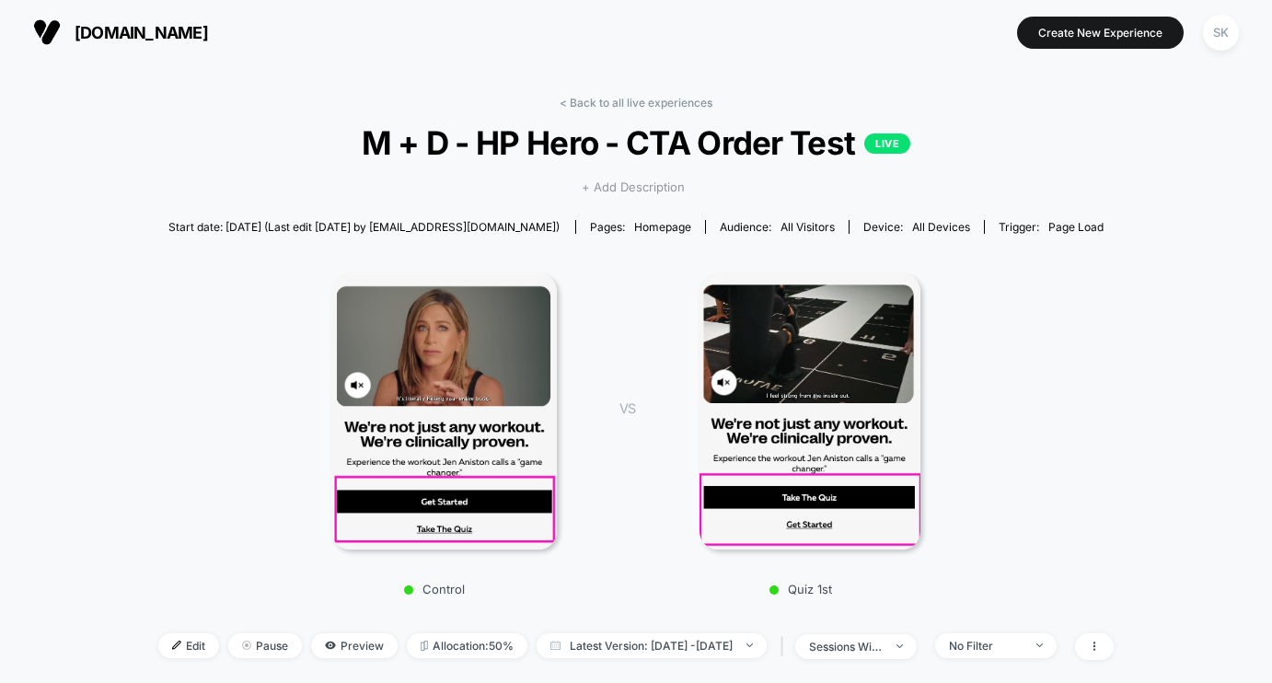
click at [632, 184] on span "+ Add Description" at bounding box center [633, 188] width 103 height 18
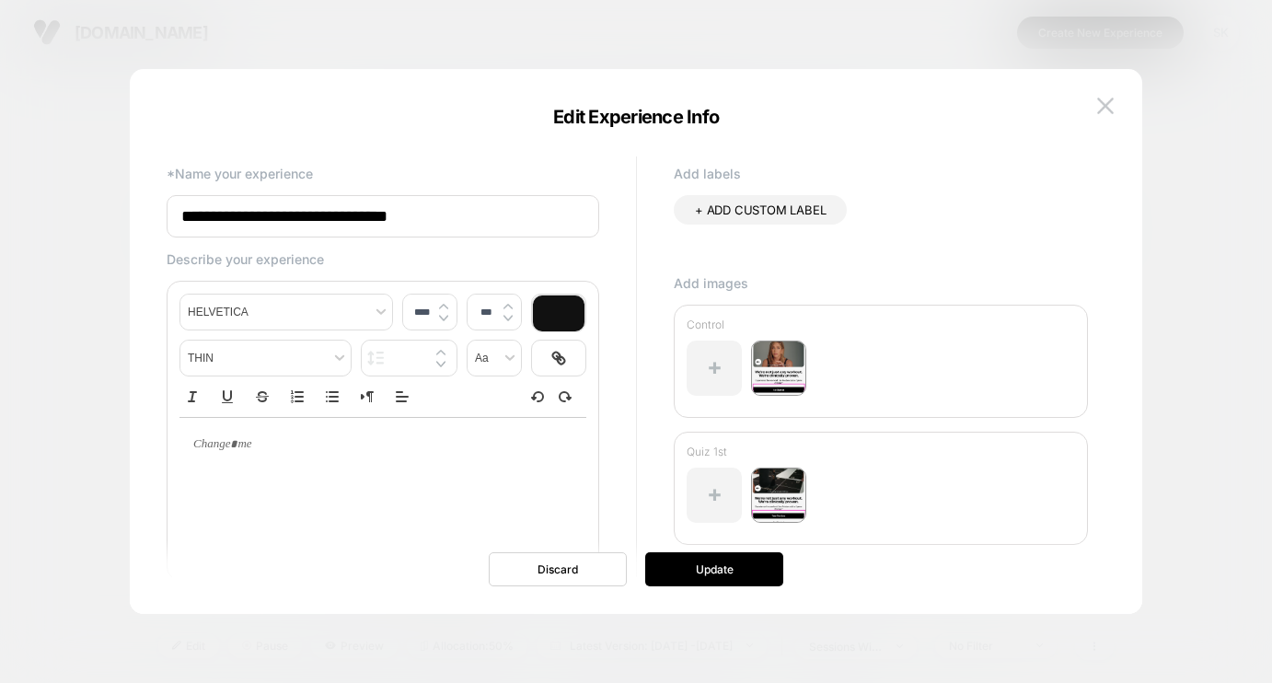
type input "****"
click at [364, 473] on div at bounding box center [383, 490] width 407 height 147
drag, startPoint x: 365, startPoint y: 458, endPoint x: 375, endPoint y: 441, distance: 19.4
click at [372, 445] on div at bounding box center [383, 444] width 407 height 53
click at [691, 585] on button "Update" at bounding box center [714, 569] width 138 height 34
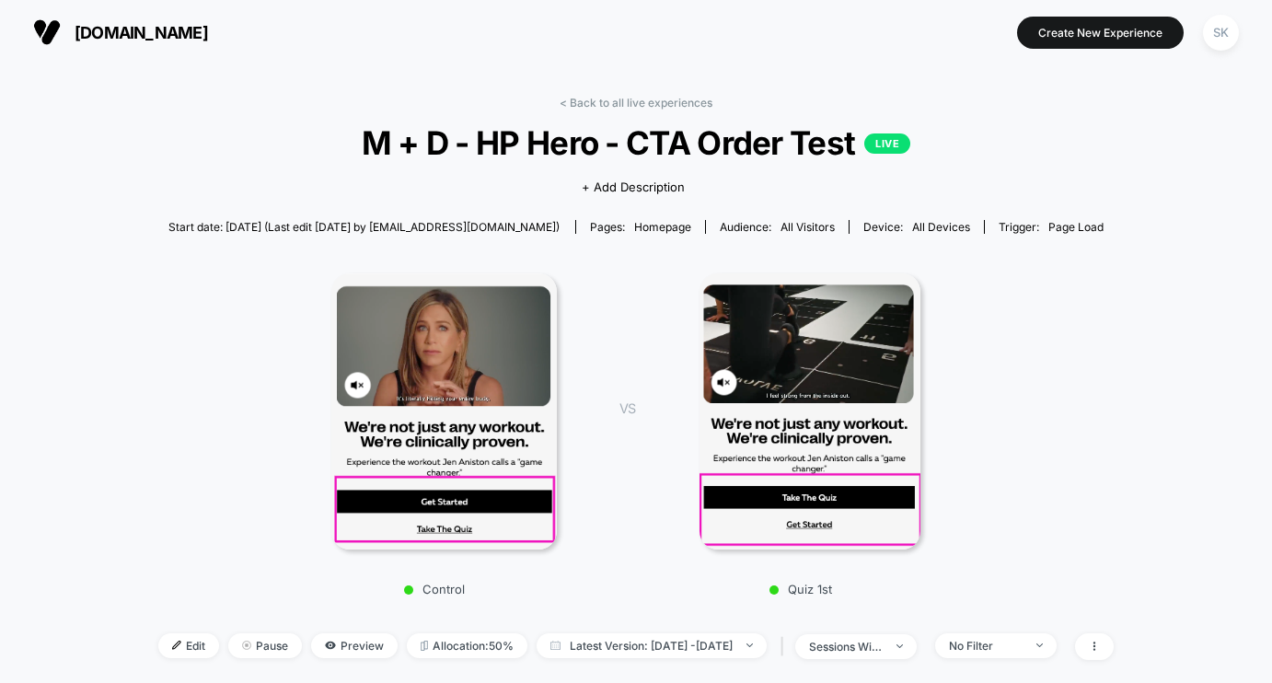
click at [649, 99] on link "< Back to all live experiences" at bounding box center [636, 103] width 153 height 14
